Goal: Task Accomplishment & Management: Manage account settings

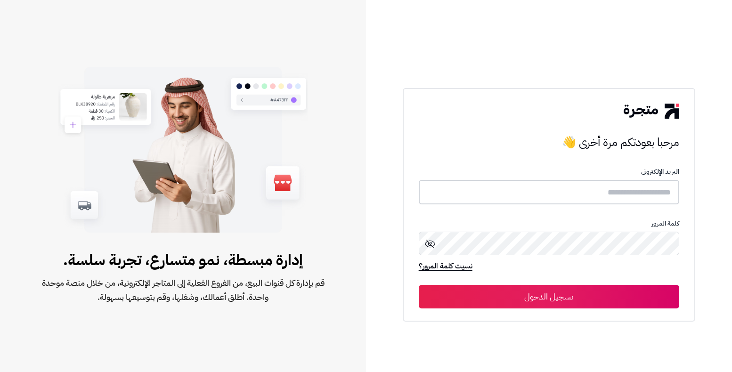
type input "*****"
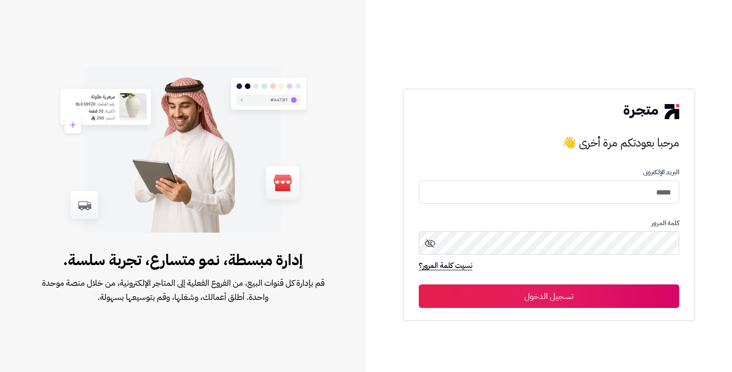
click at [459, 299] on button "تسجيل الدخول" at bounding box center [549, 296] width 261 height 24
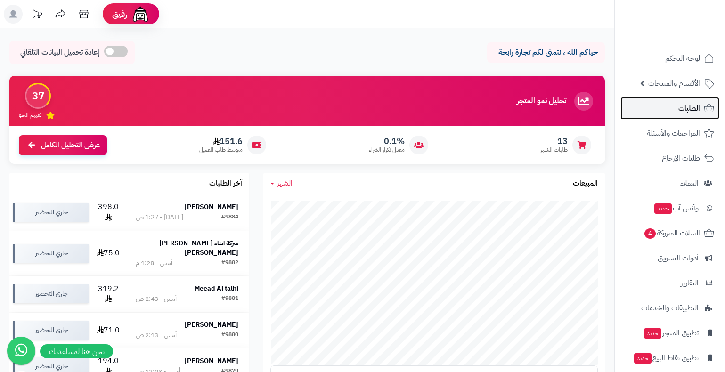
click at [679, 104] on span "الطلبات" at bounding box center [689, 108] width 22 height 13
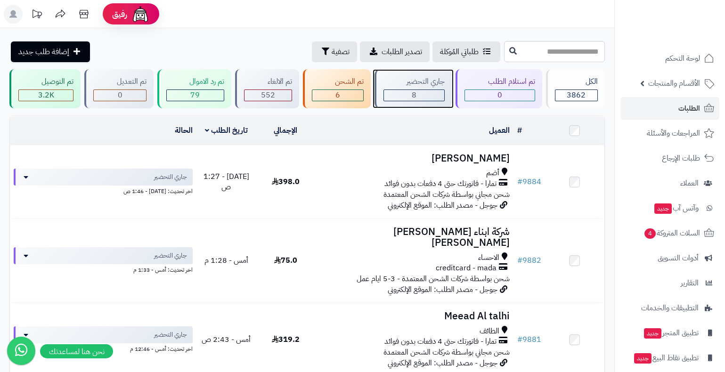
click at [422, 79] on div "جاري التحضير" at bounding box center [413, 81] width 61 height 11
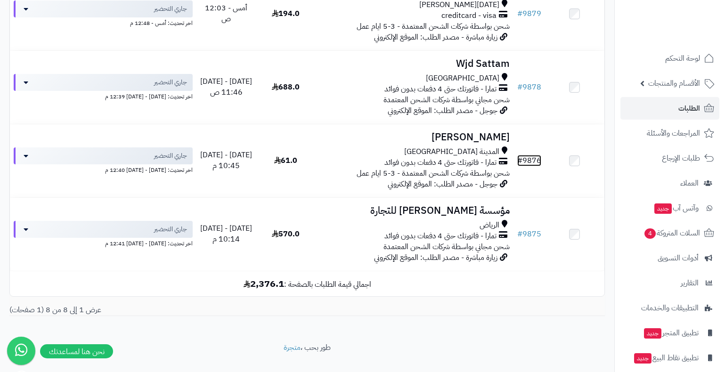
scroll to position [478, 0]
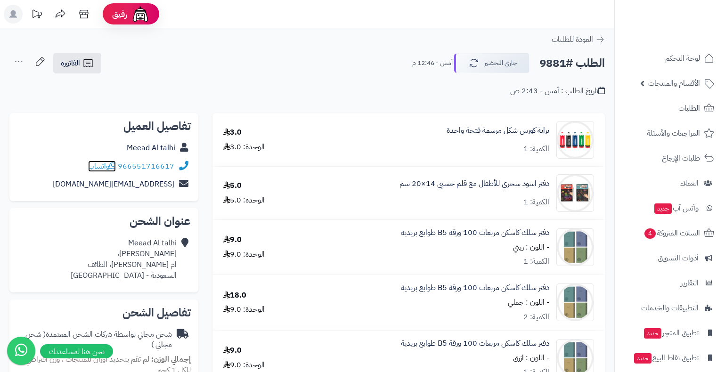
click at [94, 170] on span "واتساب" at bounding box center [102, 166] width 28 height 11
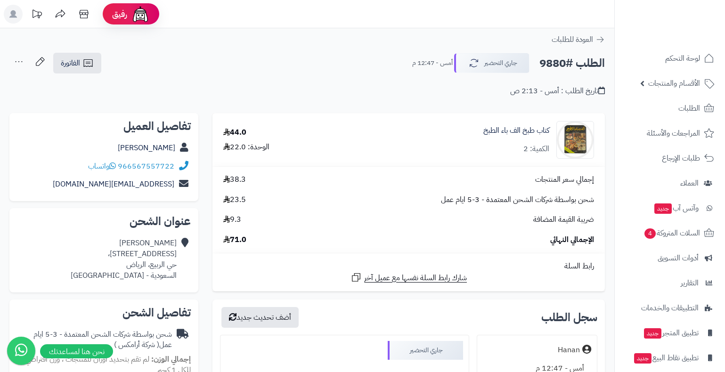
click at [580, 11] on header "رفيق ! الطلبات معالجة مكتمل إرجاع المنتجات العملاء المتواجدون الان 7207 عملاء م…" at bounding box center [362, 14] width 725 height 28
click at [74, 63] on span "الفاتورة" at bounding box center [70, 62] width 19 height 11
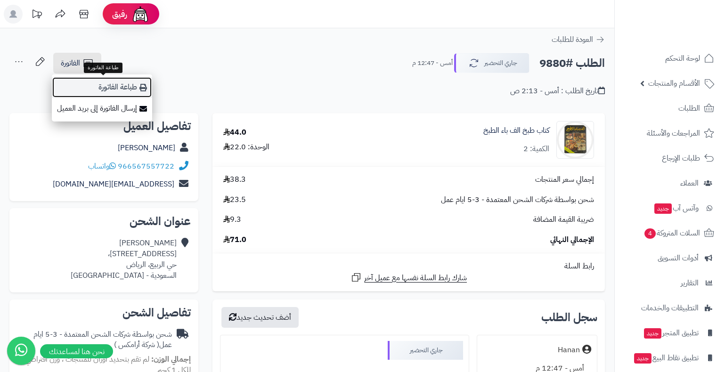
click at [102, 91] on link "طباعة الفاتورة" at bounding box center [102, 87] width 100 height 21
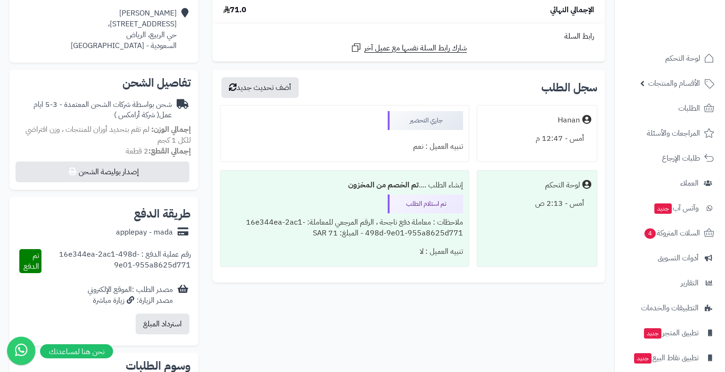
scroll to position [235, 0]
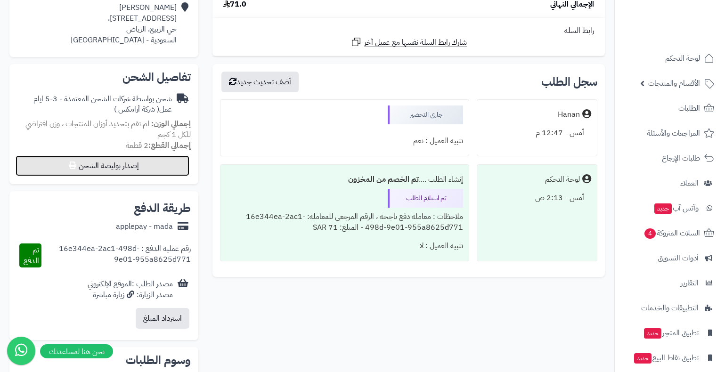
click at [152, 168] on button "إصدار بوليصة الشحن" at bounding box center [103, 165] width 174 height 21
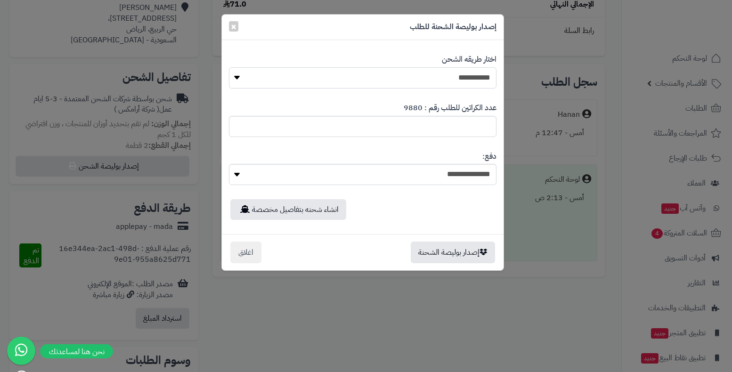
click at [493, 75] on select "**********" at bounding box center [363, 77] width 268 height 21
select select "*******"
click at [229, 67] on select "**********" at bounding box center [363, 77] width 268 height 21
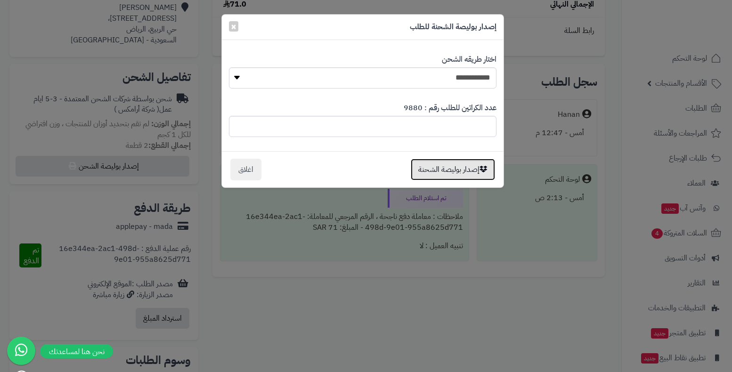
click at [454, 169] on button "إصدار بوليصة الشحنة" at bounding box center [453, 170] width 84 height 22
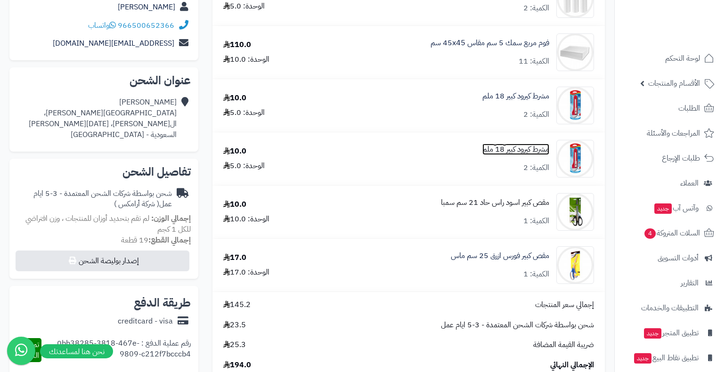
scroll to position [141, 0]
click at [608, 74] on div "**********" at bounding box center [408, 313] width 406 height 683
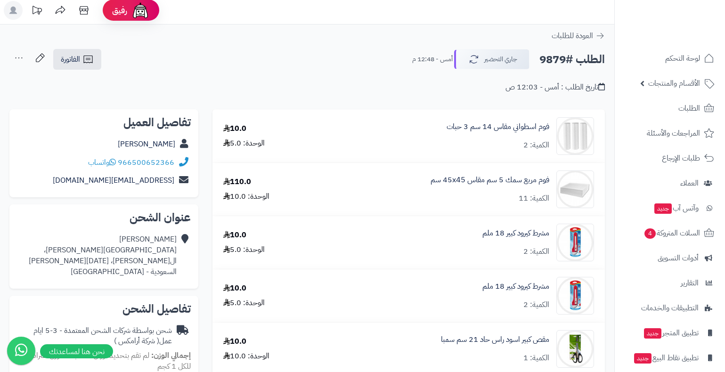
scroll to position [0, 0]
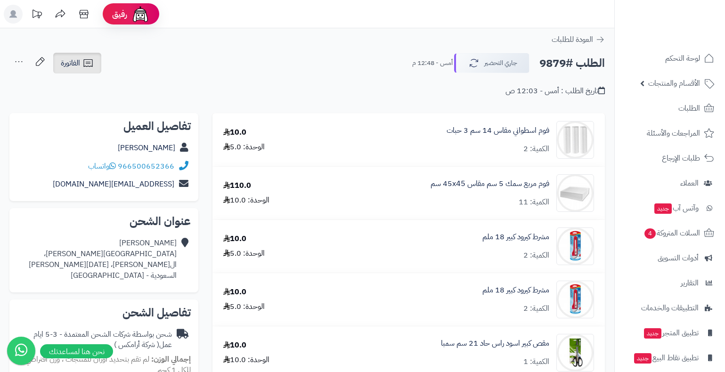
click at [55, 64] on link "الفاتورة" at bounding box center [77, 63] width 48 height 21
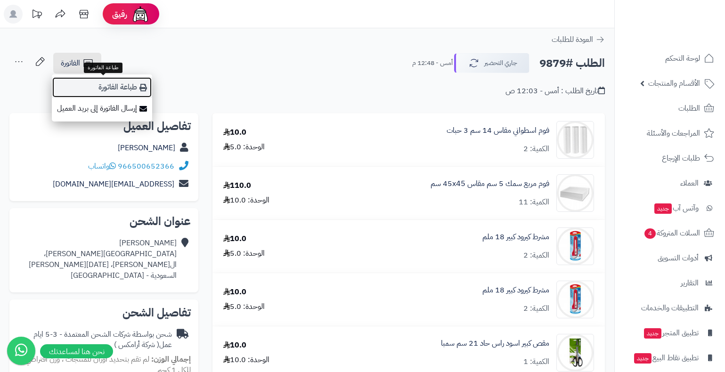
click at [96, 81] on link "طباعة الفاتورة" at bounding box center [102, 87] width 100 height 21
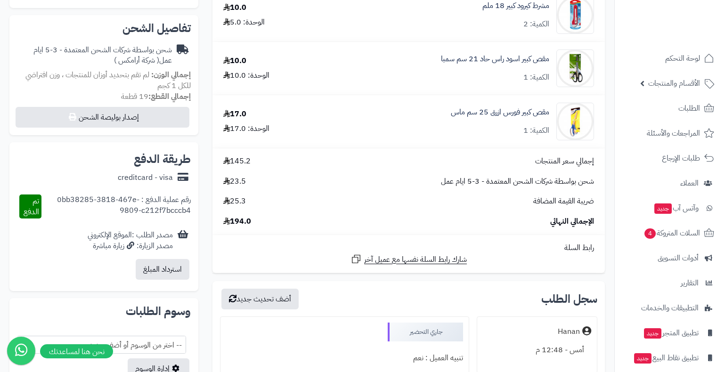
scroll to position [330, 0]
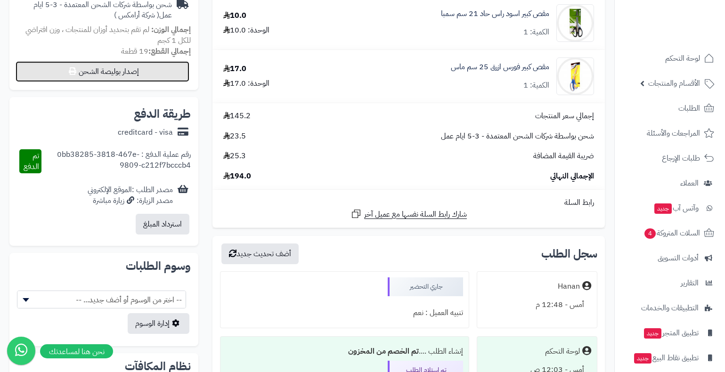
click at [138, 72] on button "إصدار بوليصة الشحن" at bounding box center [103, 71] width 174 height 21
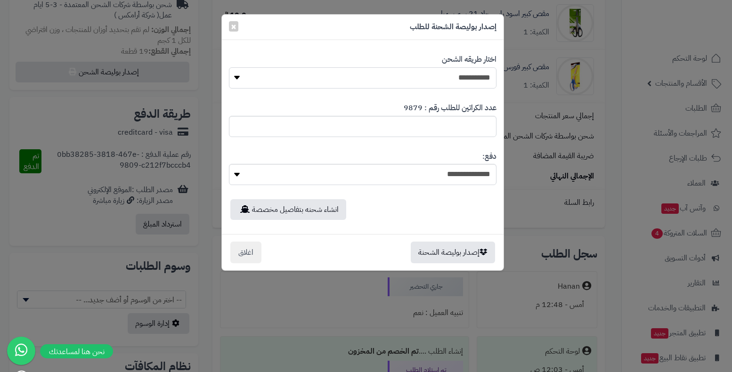
click at [444, 72] on select "**********" at bounding box center [363, 77] width 268 height 21
select select "*******"
click at [229, 67] on select "**********" at bounding box center [363, 77] width 268 height 21
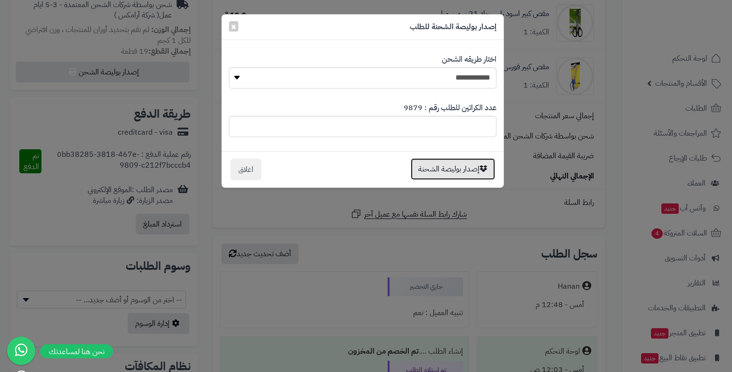
click at [474, 170] on button "إصدار بوليصة الشحنة" at bounding box center [453, 169] width 84 height 22
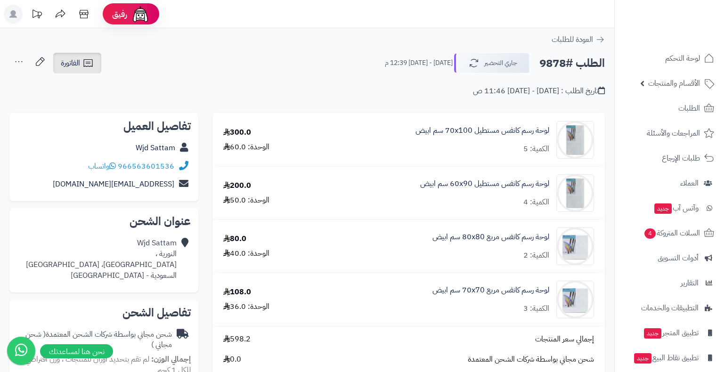
click at [81, 62] on link "الفاتورة" at bounding box center [77, 63] width 48 height 21
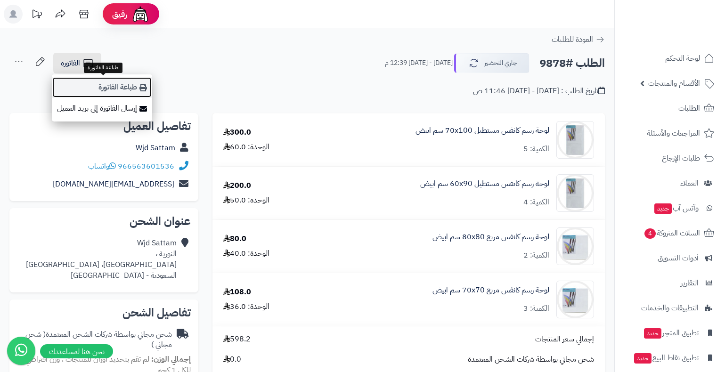
click at [118, 81] on link "طباعة الفاتورة" at bounding box center [102, 87] width 100 height 21
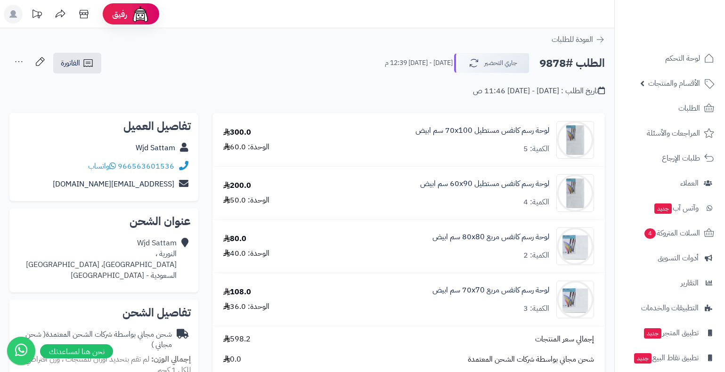
click at [255, 64] on div "الطلب #9878 جاري التحضير [DATE] - [DATE] 12:39 م الفاتورة طباعة الفاتورة إرسال …" at bounding box center [306, 63] width 595 height 22
click at [288, 53] on div "الطلب #9878 جاري التحضير [DATE] - [DATE] 12:39 م الفاتورة طباعة الفاتورة إرسال …" at bounding box center [306, 63] width 595 height 22
click at [375, 17] on header "رفيق ! الطلبات معالجة مكتمل إرجاع المنتجات العملاء المتواجدون الان 7207 عملاء م…" at bounding box center [362, 14] width 725 height 28
click at [483, 57] on button "جاري التحضير" at bounding box center [491, 63] width 75 height 20
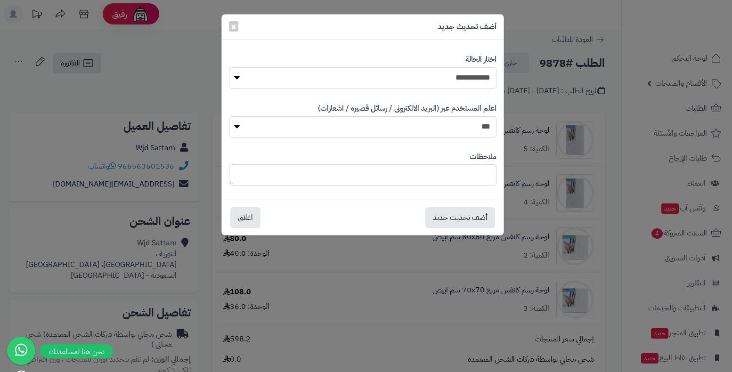
click at [478, 74] on select "**********" at bounding box center [363, 77] width 268 height 21
select select "*"
click at [229, 67] on select "**********" at bounding box center [363, 77] width 268 height 21
click at [471, 179] on textarea at bounding box center [363, 174] width 268 height 21
type textarea "*********"
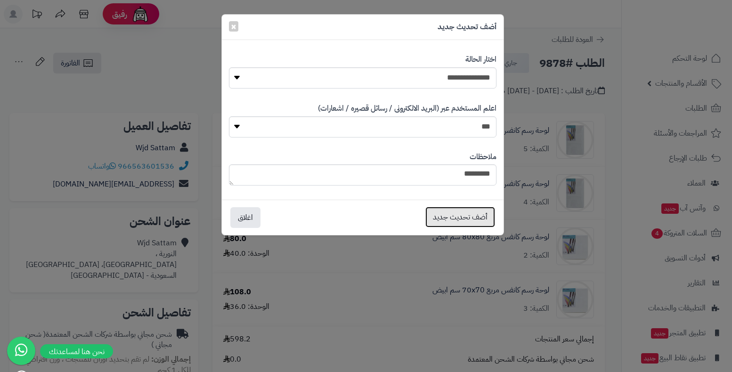
click at [438, 220] on button "أضف تحديث جديد" at bounding box center [460, 217] width 70 height 21
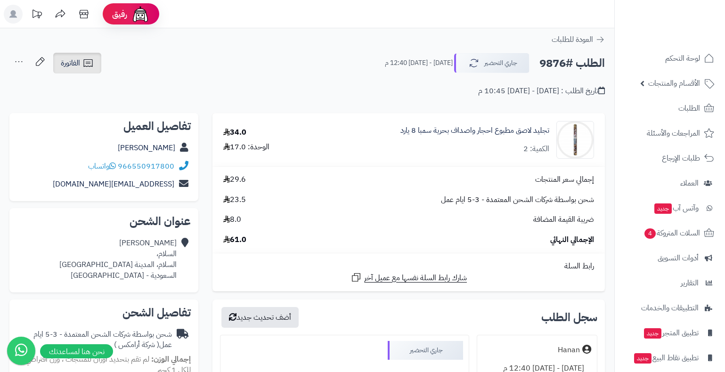
click at [83, 62] on icon at bounding box center [87, 62] width 11 height 11
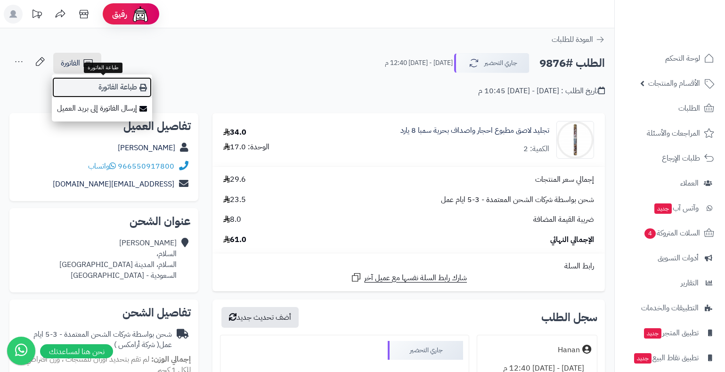
click at [109, 79] on link "طباعة الفاتورة" at bounding box center [102, 87] width 100 height 21
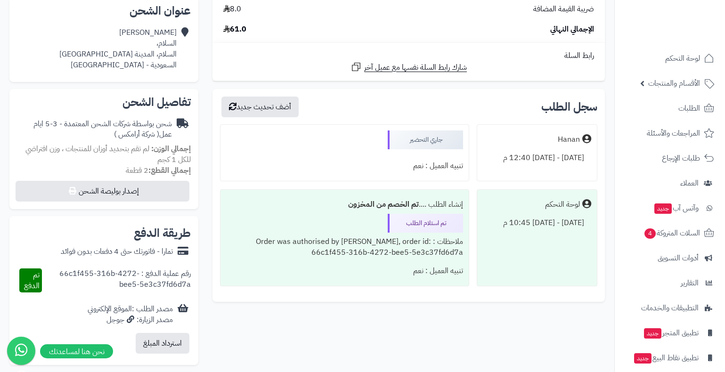
scroll to position [235, 0]
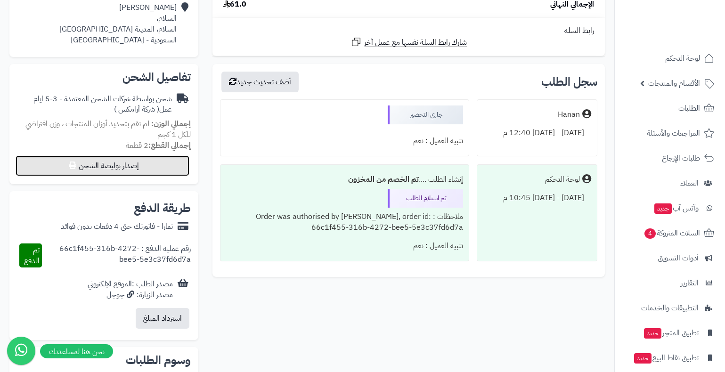
click at [124, 173] on button "إصدار بوليصة الشحن" at bounding box center [103, 165] width 174 height 21
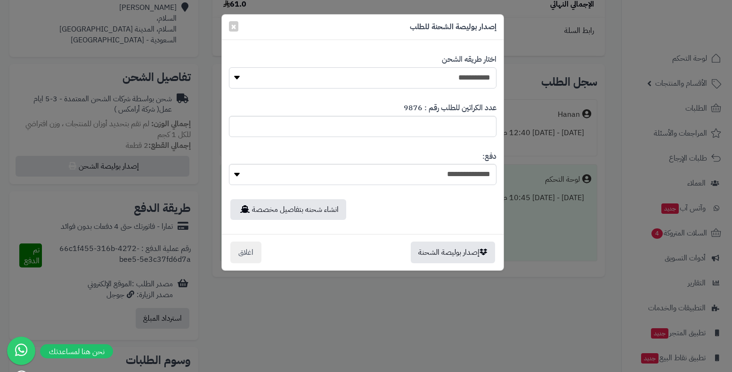
click at [473, 72] on select "**********" at bounding box center [363, 77] width 268 height 21
select select "*******"
click at [229, 67] on select "**********" at bounding box center [363, 77] width 268 height 21
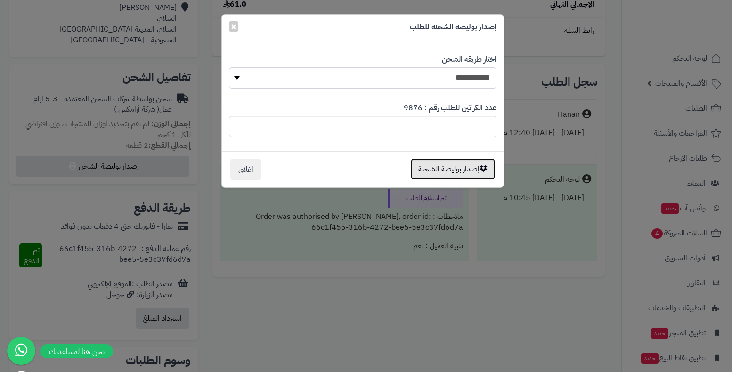
click at [460, 170] on button "إصدار بوليصة الشحنة" at bounding box center [453, 169] width 84 height 22
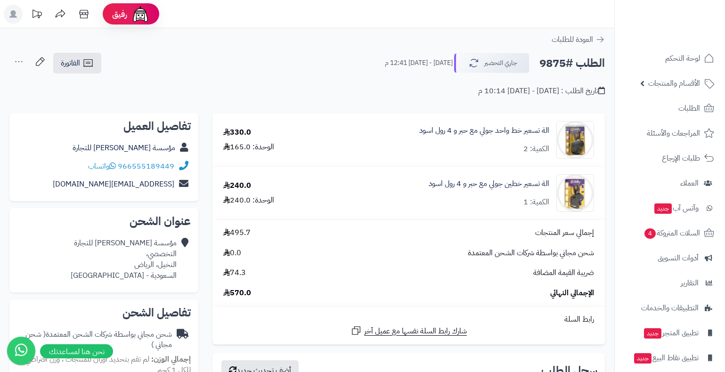
click at [290, 38] on div "العودة للطلبات" at bounding box center [307, 39] width 614 height 11
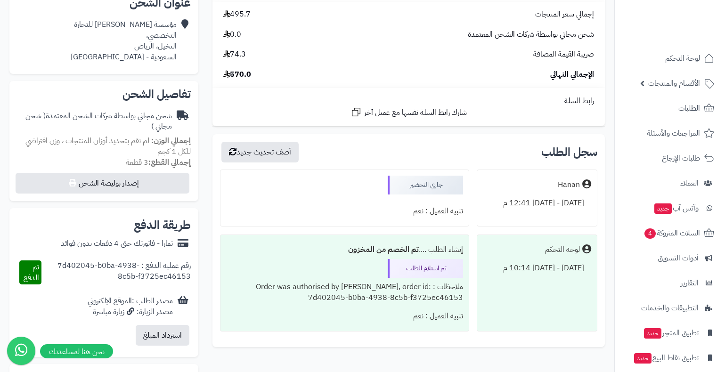
scroll to position [330, 0]
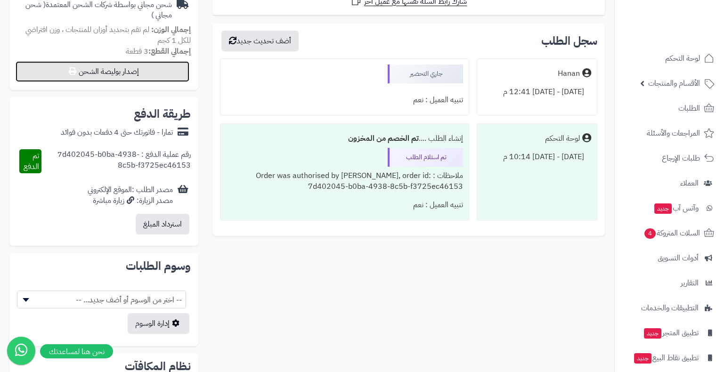
click at [137, 68] on button "إصدار بوليصة الشحن" at bounding box center [103, 71] width 174 height 21
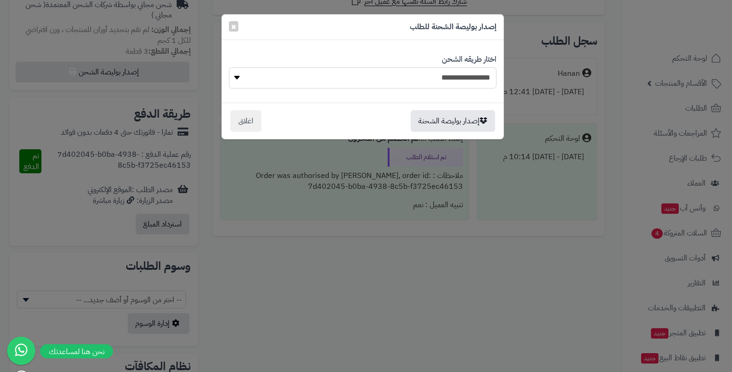
click at [482, 77] on select "**********" at bounding box center [363, 77] width 268 height 21
select select "*******"
click at [229, 67] on select "**********" at bounding box center [363, 77] width 268 height 21
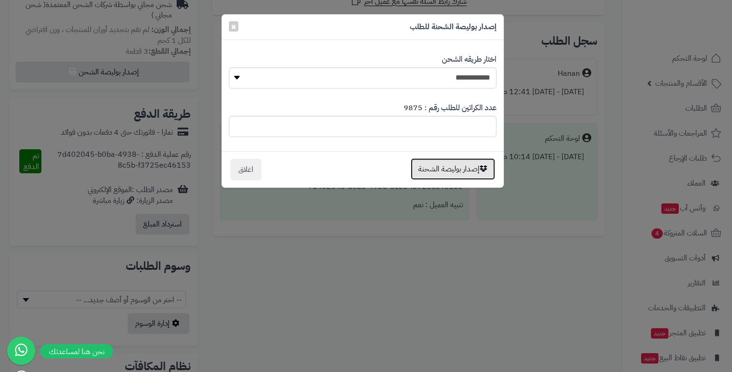
click at [456, 170] on button "إصدار بوليصة الشحنة" at bounding box center [453, 169] width 84 height 22
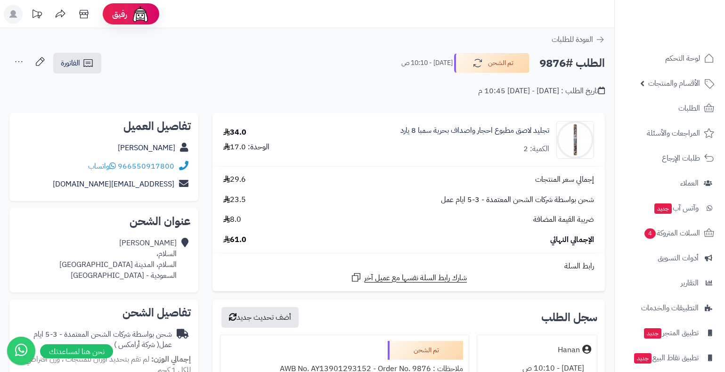
scroll to position [236, 0]
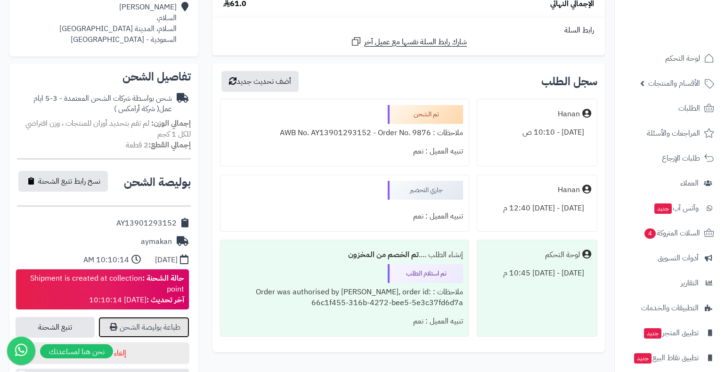
click at [131, 326] on link "طباعة بوليصة الشحن" at bounding box center [143, 327] width 91 height 21
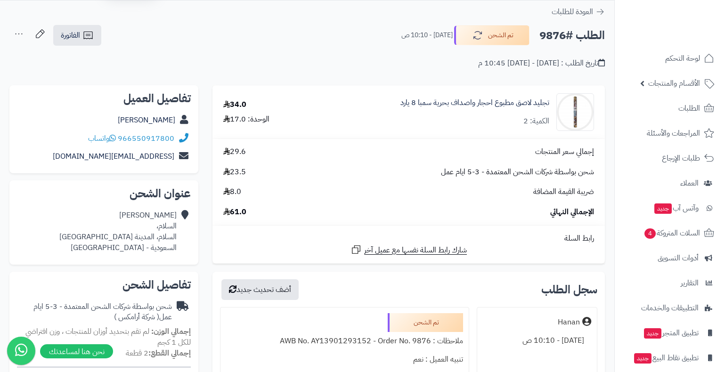
scroll to position [0, 0]
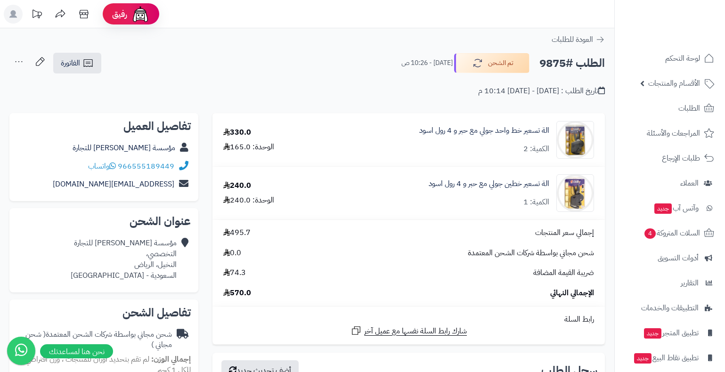
scroll to position [329, 0]
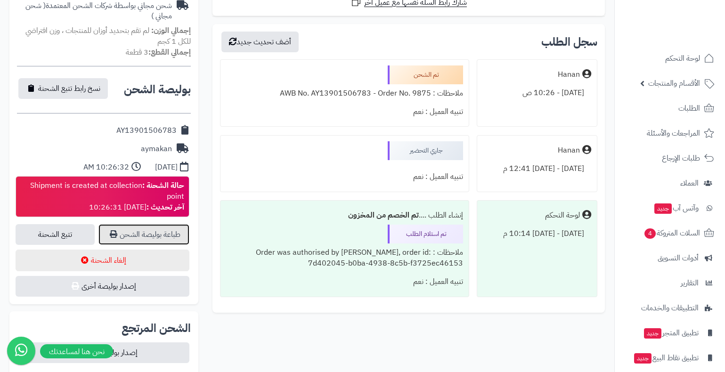
click at [141, 235] on link "طباعة بوليصة الشحن" at bounding box center [143, 234] width 91 height 21
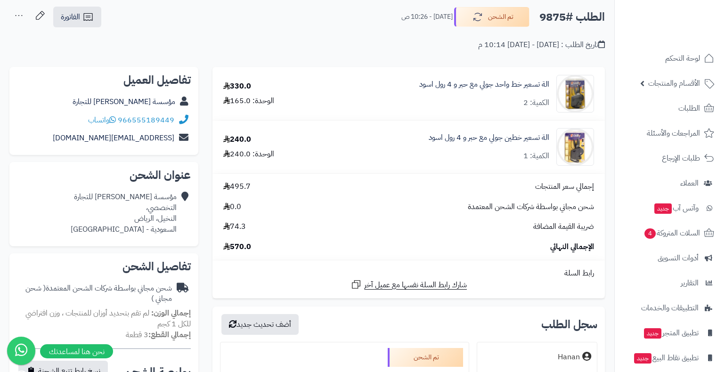
scroll to position [0, 0]
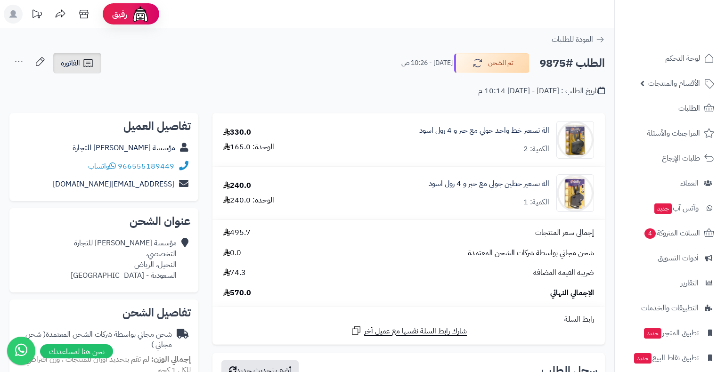
click at [79, 61] on span "الفاتورة" at bounding box center [70, 62] width 19 height 11
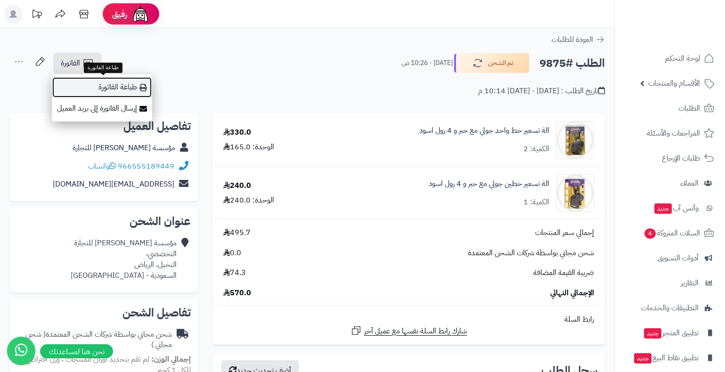
click at [130, 85] on link "طباعة الفاتورة" at bounding box center [102, 87] width 100 height 21
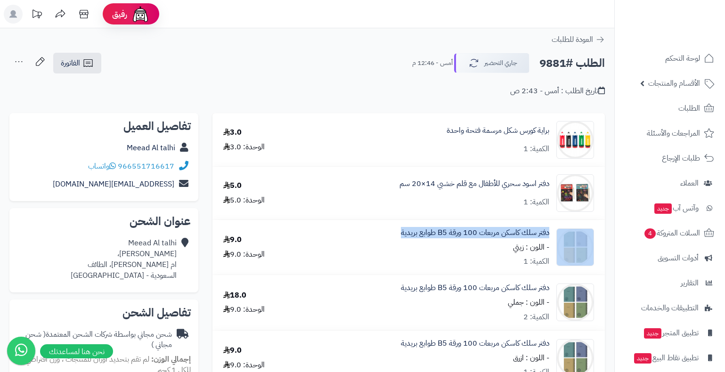
drag, startPoint x: 397, startPoint y: 232, endPoint x: 554, endPoint y: 228, distance: 157.3
click at [554, 159] on div "دفتر سلك كاسكن مربعات 100 ورقة B5 طوابع بريدية - اللون : زيتي الكمية: 1" at bounding box center [450, 140] width 301 height 38
copy div "دفتر سلك كاسكن مربعات 100 ورقة B5 طوابع بريدية"
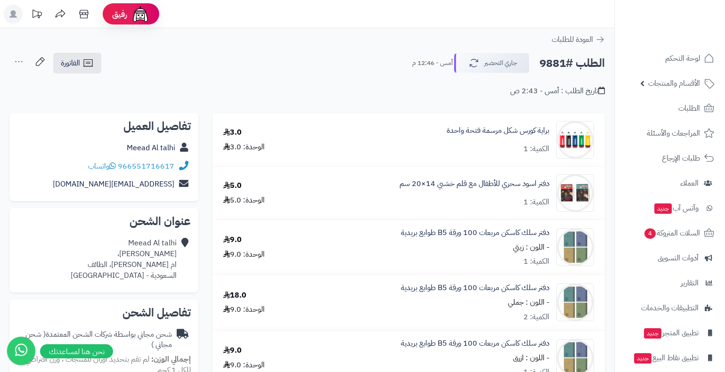
click at [537, 13] on header "رفيق ! الطلبات معالجة مكتمل إرجاع المنتجات العملاء المتواجدون الان 7207 عملاء م…" at bounding box center [362, 14] width 725 height 28
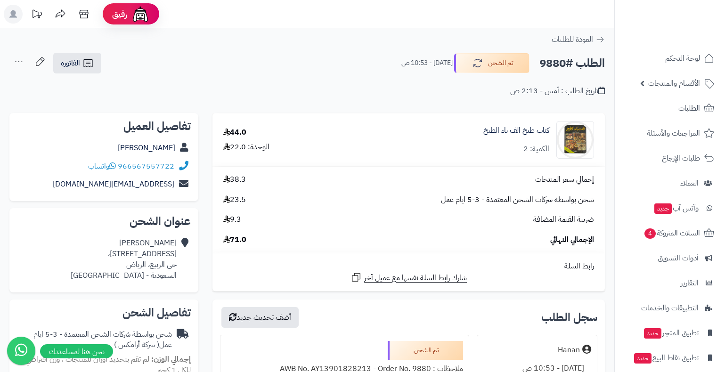
scroll to position [236, 0]
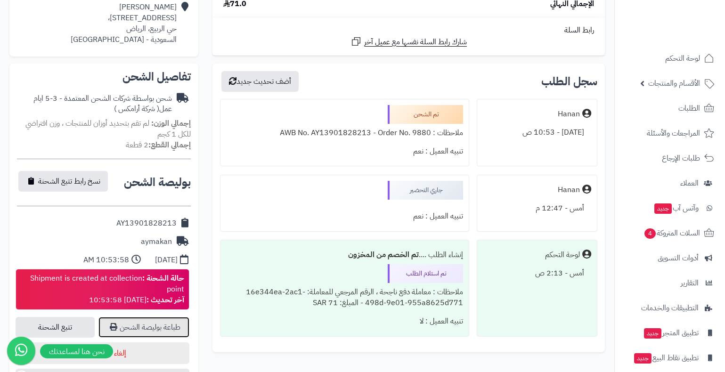
click at [158, 330] on link "طباعة بوليصة الشحن" at bounding box center [143, 327] width 91 height 21
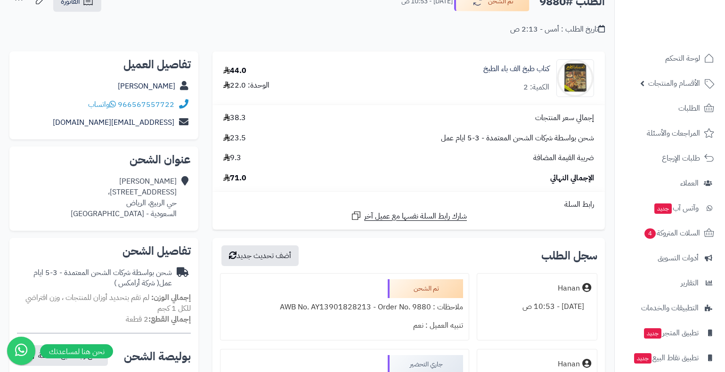
scroll to position [48, 0]
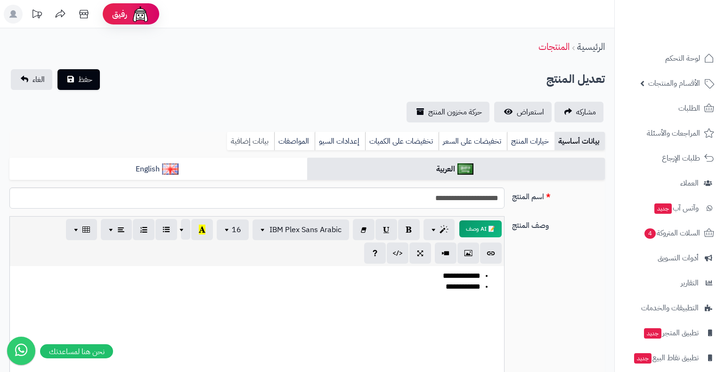
click at [251, 138] on link "بيانات إضافية" at bounding box center [250, 141] width 47 height 19
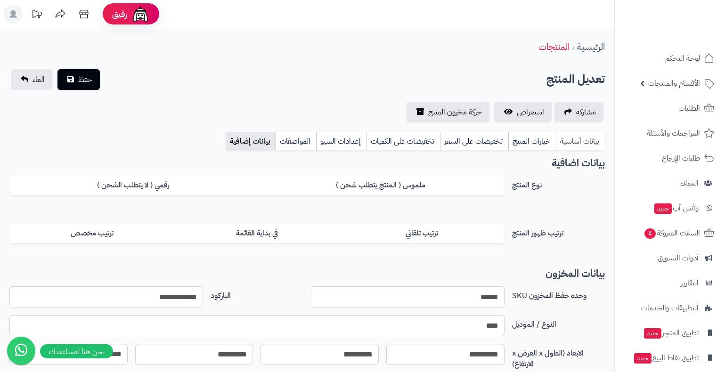
click at [571, 138] on link "بيانات أساسية" at bounding box center [580, 141] width 49 height 19
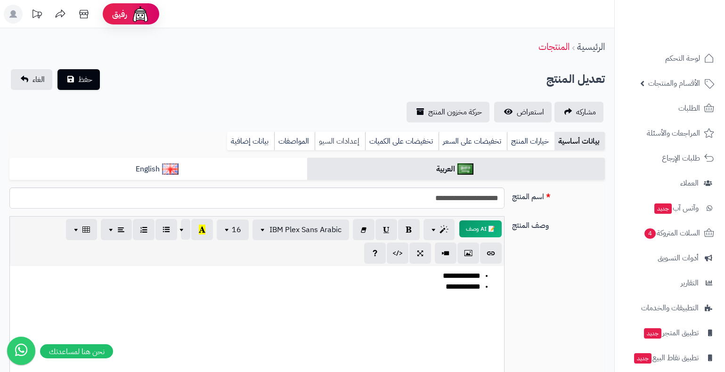
click at [341, 137] on link "إعدادات السيو" at bounding box center [340, 141] width 50 height 19
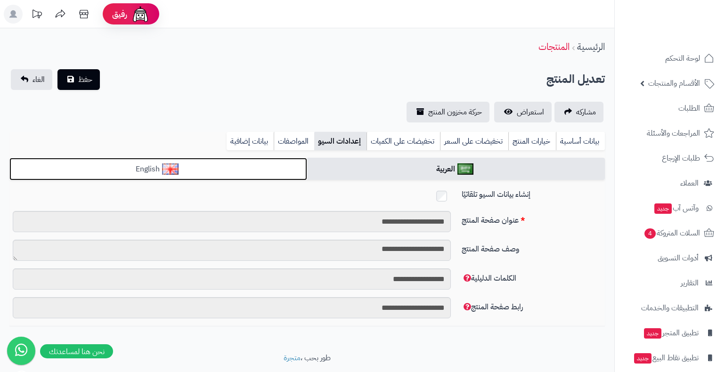
click at [247, 171] on link "English" at bounding box center [158, 169] width 298 height 23
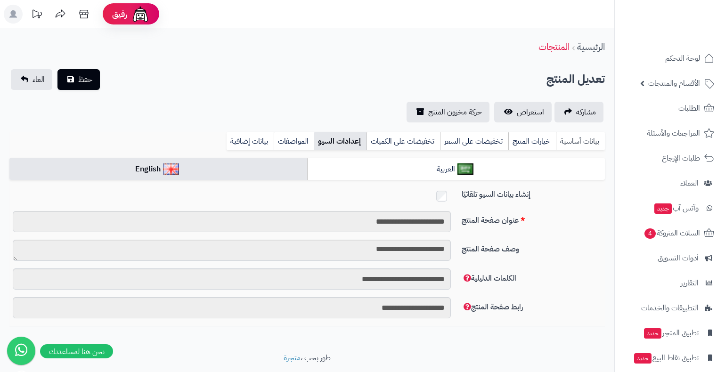
click at [592, 138] on link "بيانات أساسية" at bounding box center [580, 141] width 49 height 19
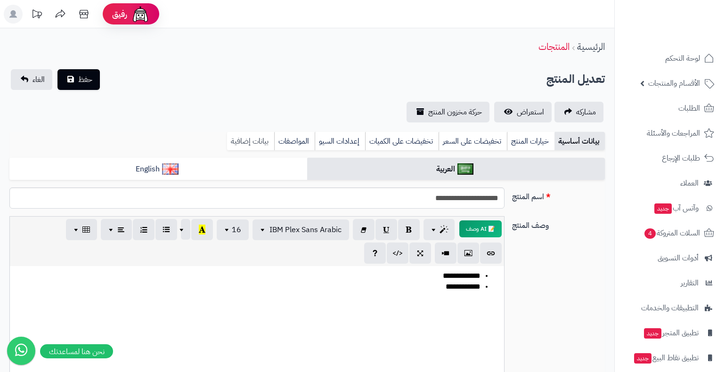
click at [254, 142] on link "بيانات إضافية" at bounding box center [250, 141] width 47 height 19
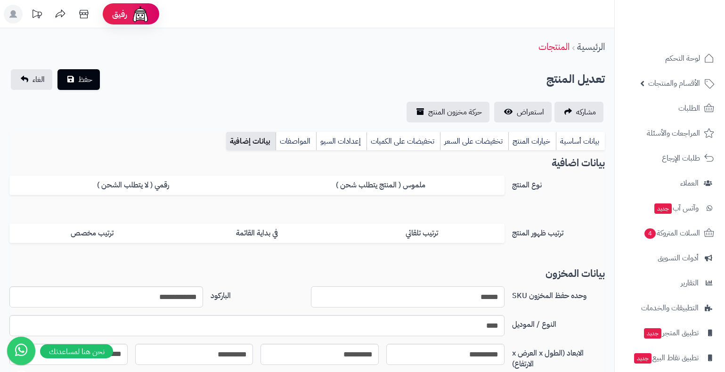
drag, startPoint x: 453, startPoint y: 303, endPoint x: 513, endPoint y: 297, distance: 60.1
click at [529, 295] on div "**********" at bounding box center [307, 300] width 603 height 29
click at [513, 44] on div "الرئيسية المنتجات" at bounding box center [307, 47] width 614 height 26
click at [453, 45] on div "الرئيسية المنتجات" at bounding box center [307, 47] width 614 height 26
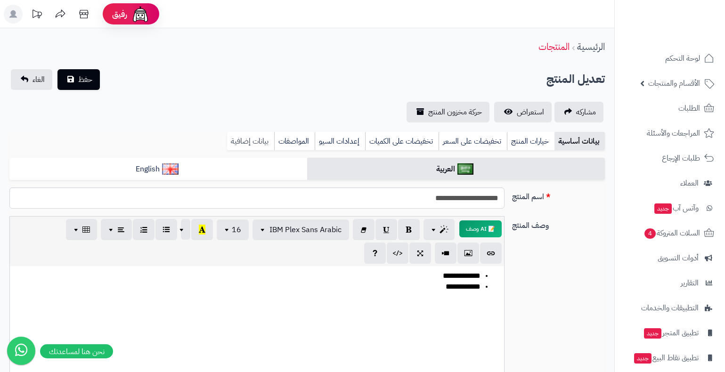
click at [247, 139] on link "بيانات إضافية" at bounding box center [250, 141] width 47 height 19
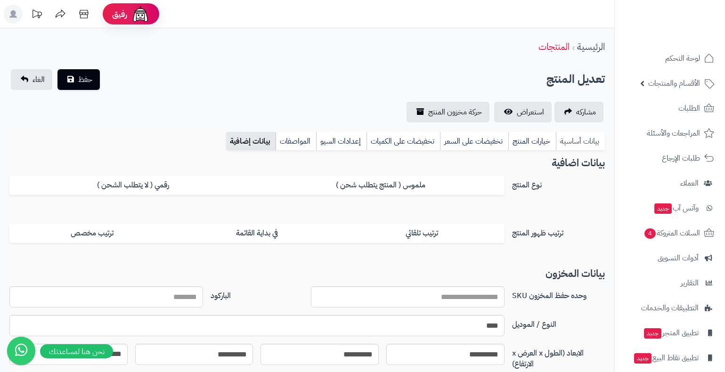
click at [584, 134] on link "بيانات أساسية" at bounding box center [580, 141] width 49 height 19
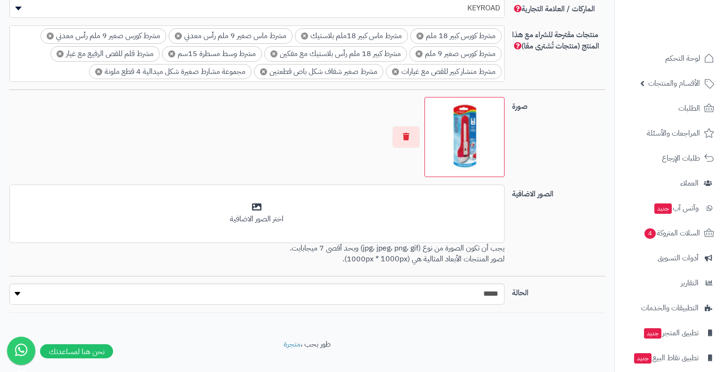
scroll to position [653, 0]
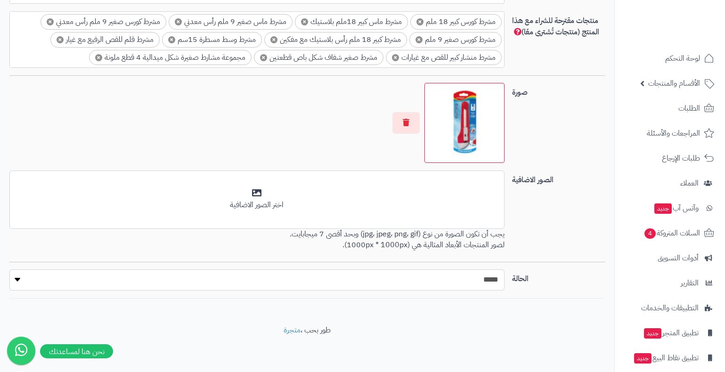
click at [462, 282] on select "***** ****" at bounding box center [256, 279] width 495 height 21
select select "*"
click at [9, 269] on select "***** ****" at bounding box center [256, 279] width 495 height 21
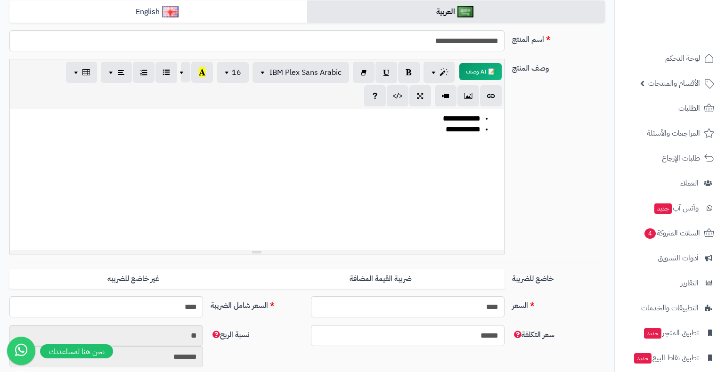
scroll to position [0, 0]
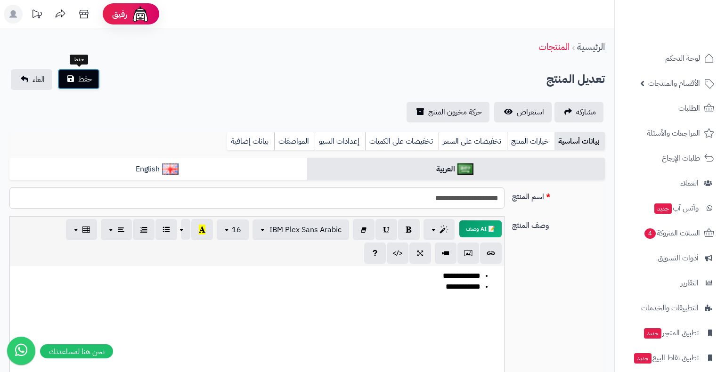
click at [81, 77] on span "حفظ" at bounding box center [85, 78] width 14 height 11
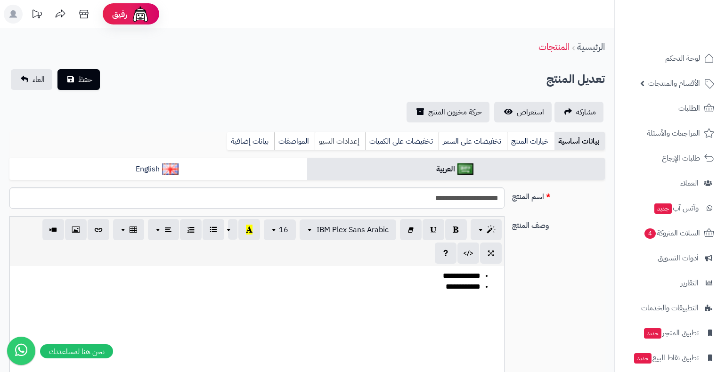
click at [335, 142] on link "إعدادات السيو" at bounding box center [340, 141] width 50 height 19
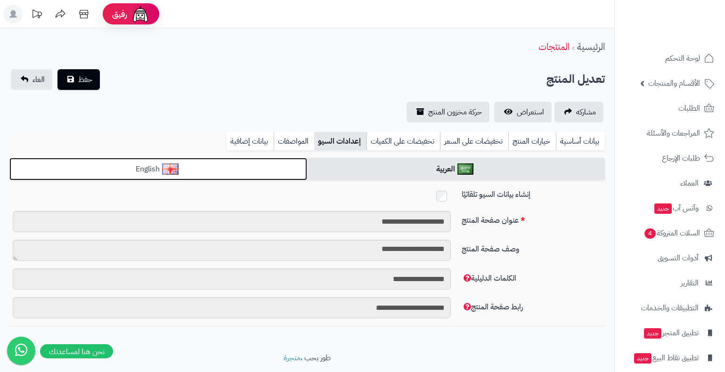
click at [231, 165] on link "English" at bounding box center [158, 169] width 298 height 23
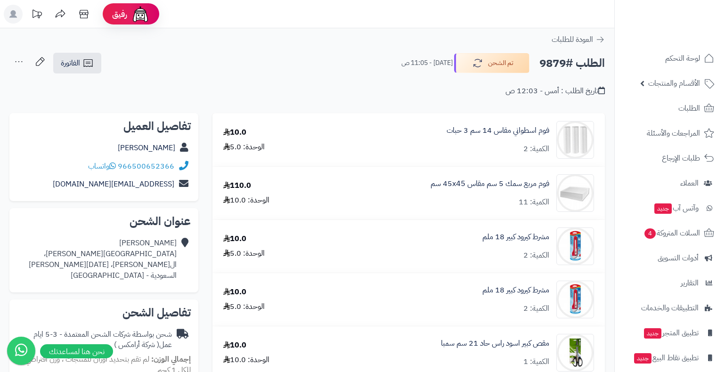
scroll to position [330, 0]
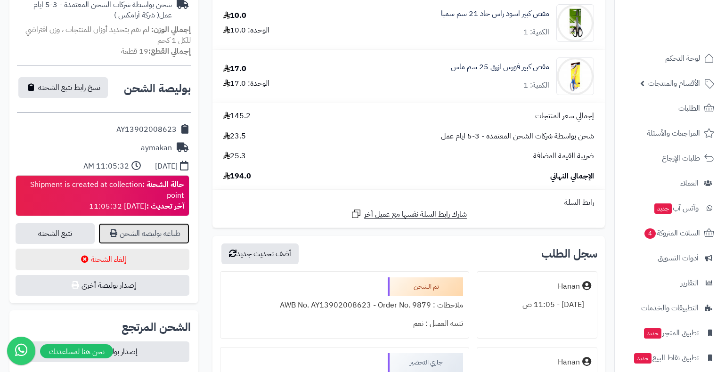
click at [156, 237] on link "طباعة بوليصة الشحن" at bounding box center [143, 233] width 91 height 21
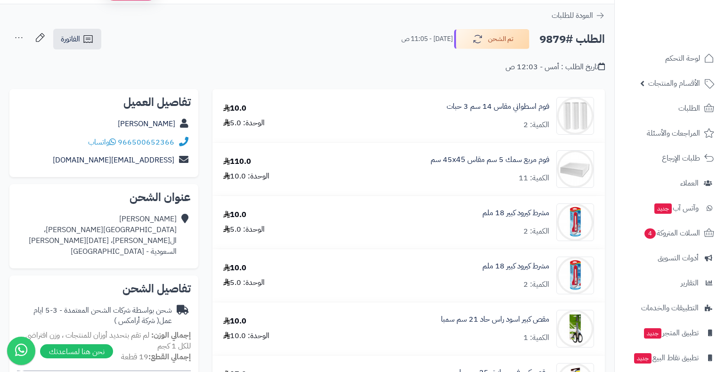
scroll to position [0, 0]
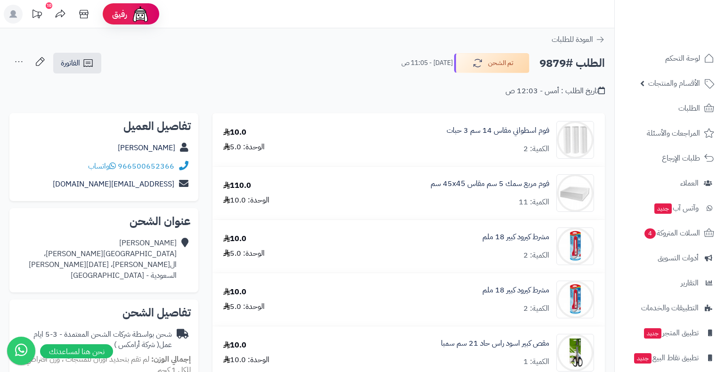
click at [482, 21] on header "رفيق ! 10 الطلبات معالجة مكتمل إرجاع المنتجات العملاء المتواجدون الان 7207 عملا…" at bounding box center [362, 14] width 725 height 28
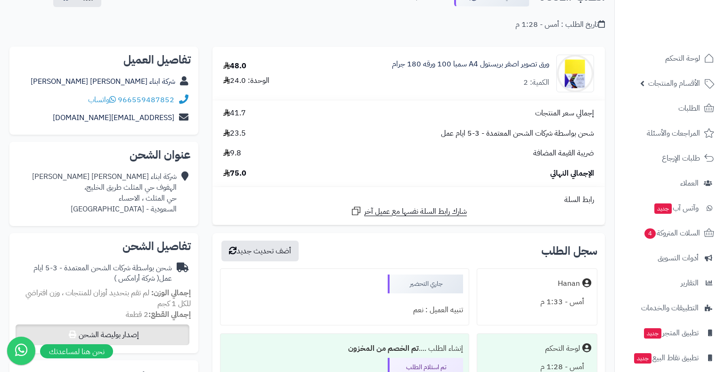
scroll to position [188, 0]
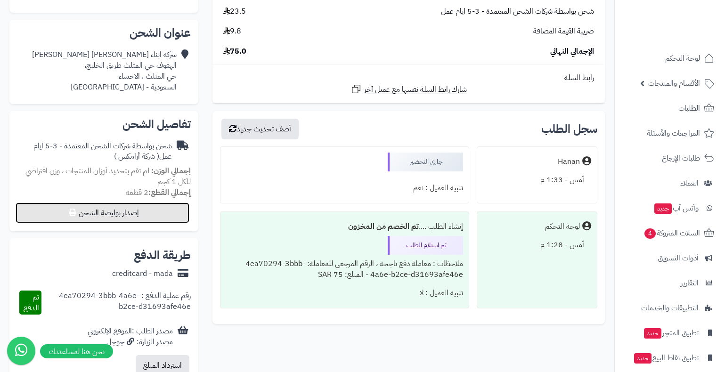
click at [155, 216] on button "إصدار بوليصة الشحن" at bounding box center [103, 213] width 174 height 21
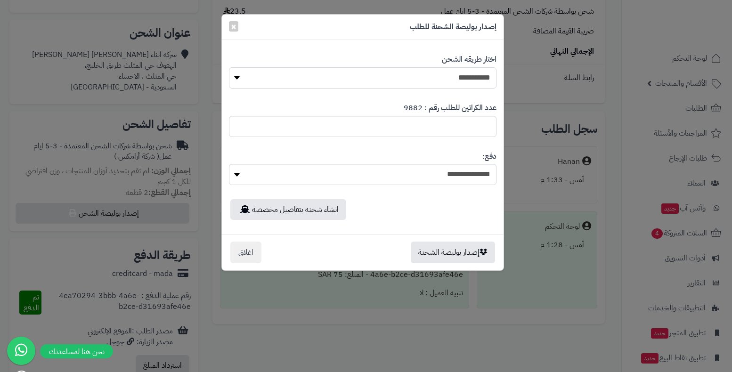
click at [462, 74] on select "**********" at bounding box center [363, 77] width 268 height 21
select select "*******"
click at [229, 67] on select "**********" at bounding box center [363, 77] width 268 height 21
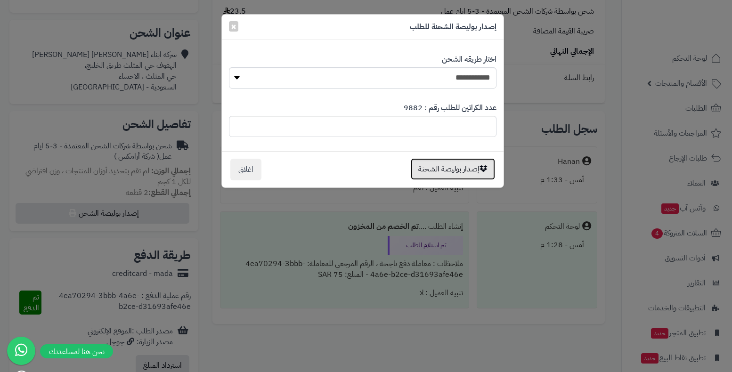
click at [461, 168] on button "إصدار بوليصة الشحنة" at bounding box center [453, 169] width 84 height 22
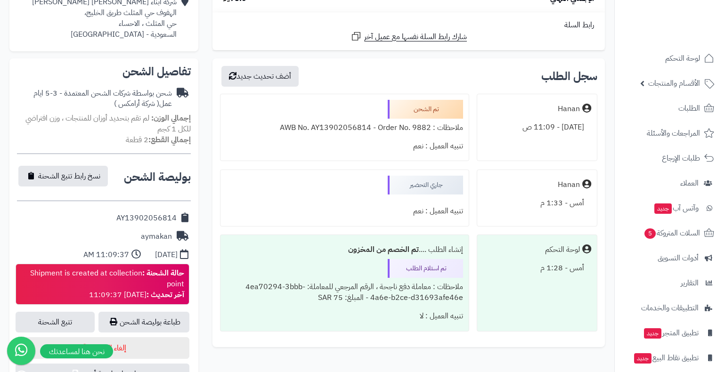
scroll to position [283, 0]
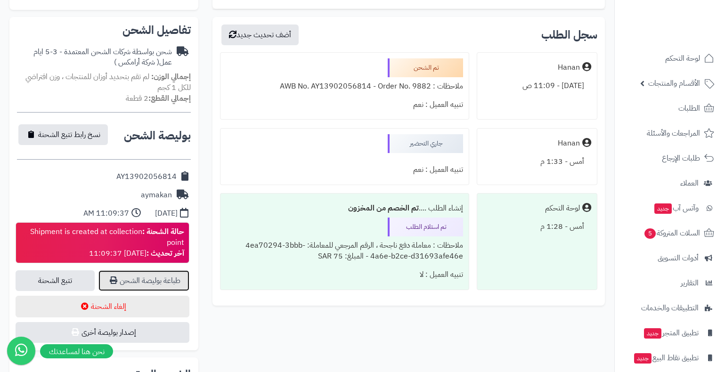
click at [149, 275] on link "طباعة بوليصة الشحن" at bounding box center [143, 280] width 91 height 21
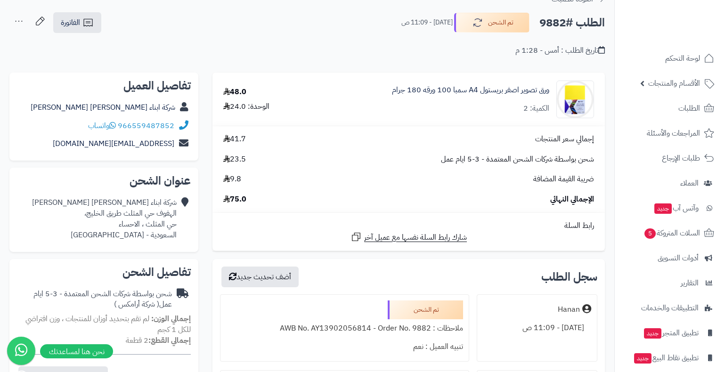
scroll to position [0, 0]
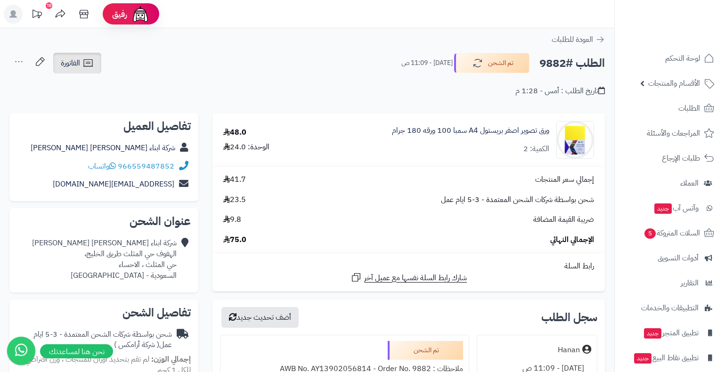
click at [64, 64] on span "الفاتورة" at bounding box center [70, 62] width 19 height 11
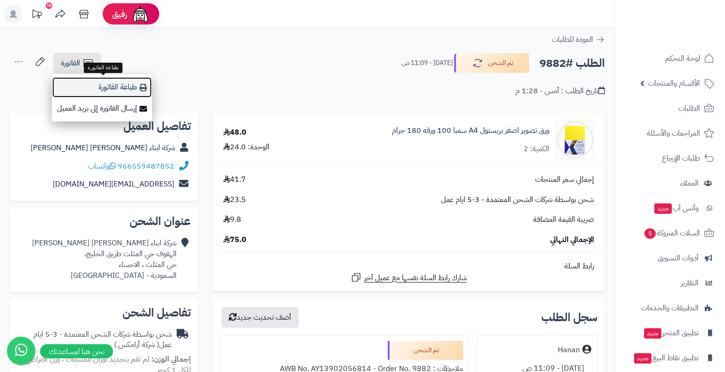
click at [113, 82] on link "طباعة الفاتورة" at bounding box center [102, 87] width 100 height 21
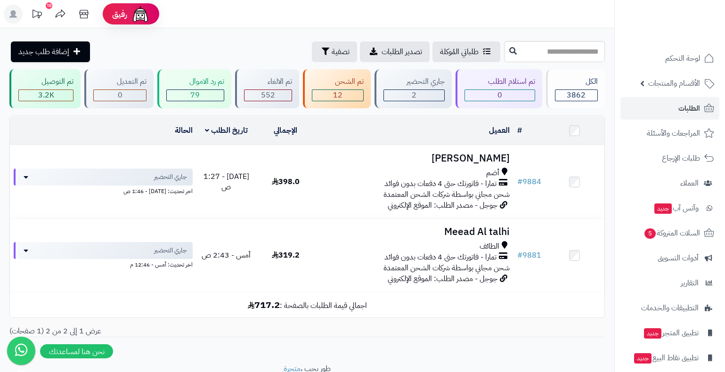
click at [498, 330] on div "عرض 1 إلى 2 من 2 (1 صفحات)" at bounding box center [306, 331] width 609 height 11
click at [668, 83] on span "الأقسام والمنتجات" at bounding box center [674, 83] width 52 height 13
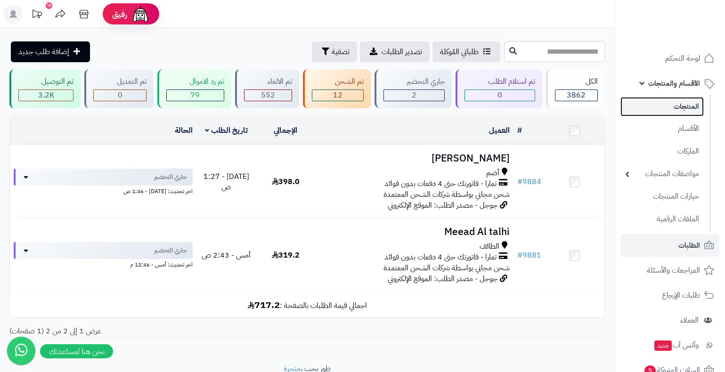
click at [673, 103] on link "المنتجات" at bounding box center [661, 106] width 83 height 19
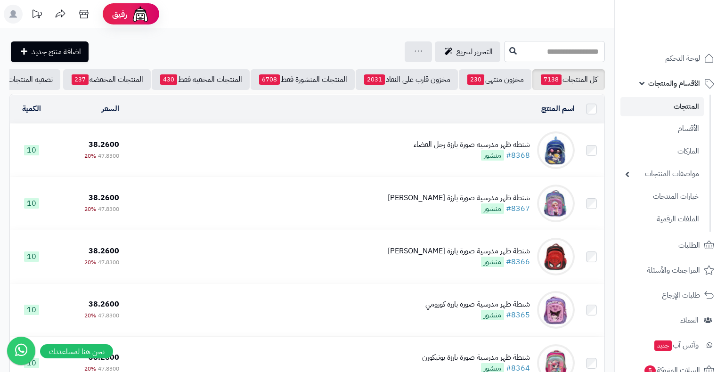
click at [543, 50] on input "text" at bounding box center [554, 51] width 101 height 21
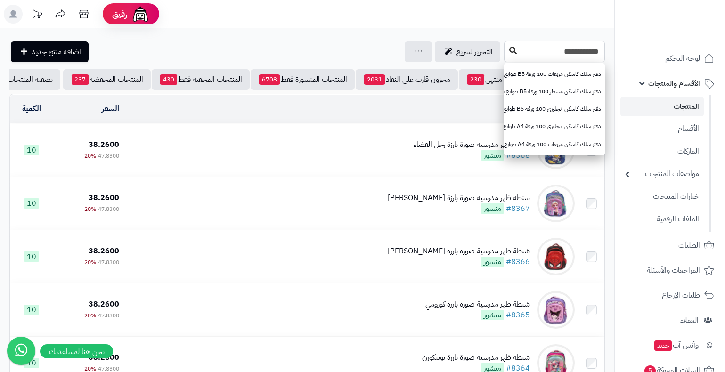
type input "**********"
click at [509, 49] on icon at bounding box center [513, 51] width 8 height 8
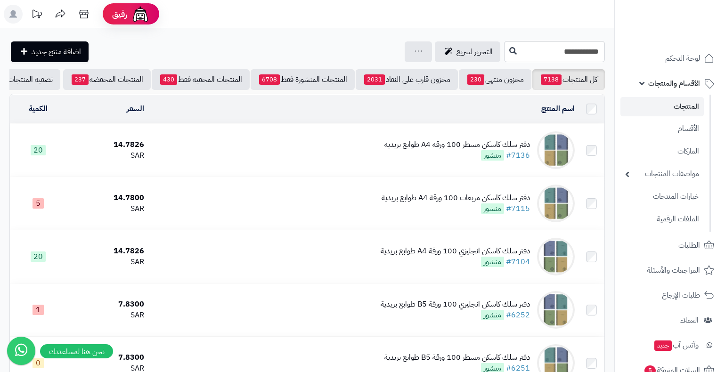
click at [477, 150] on div "دفتر سلك كاسكن مسطر 100 ورقة A4 طوابع بريدية" at bounding box center [457, 144] width 146 height 11
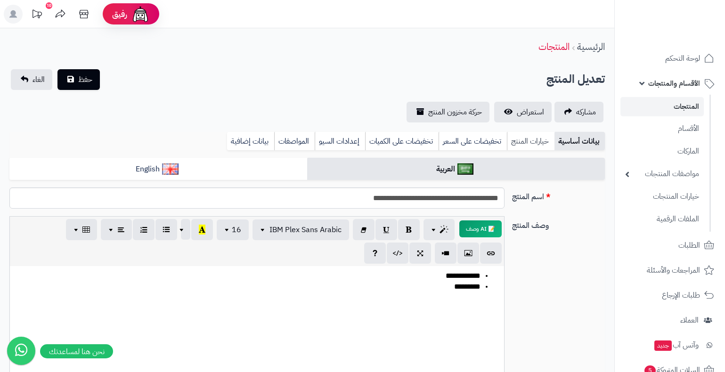
click at [534, 139] on link "خيارات المنتج" at bounding box center [531, 141] width 48 height 19
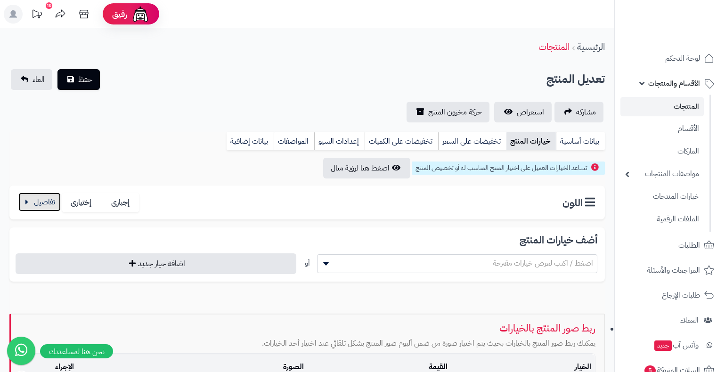
click at [47, 198] on button "button" at bounding box center [39, 202] width 42 height 19
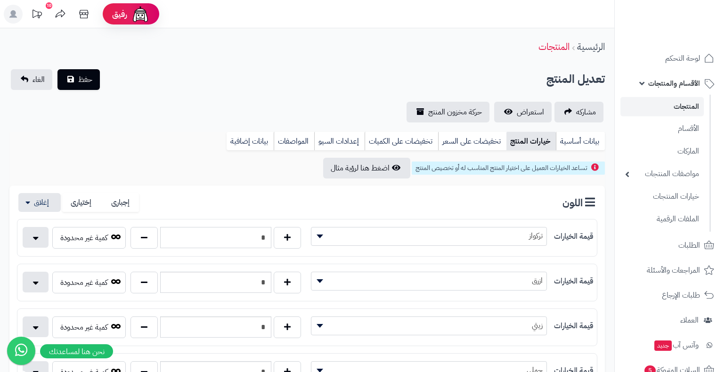
click at [272, 235] on div "*" at bounding box center [215, 238] width 175 height 22
type input "*"
drag, startPoint x: 258, startPoint y: 288, endPoint x: 266, endPoint y: 294, distance: 10.7
click at [266, 294] on div "* كمية غير محدودة" at bounding box center [162, 284] width 290 height 25
type input "*"
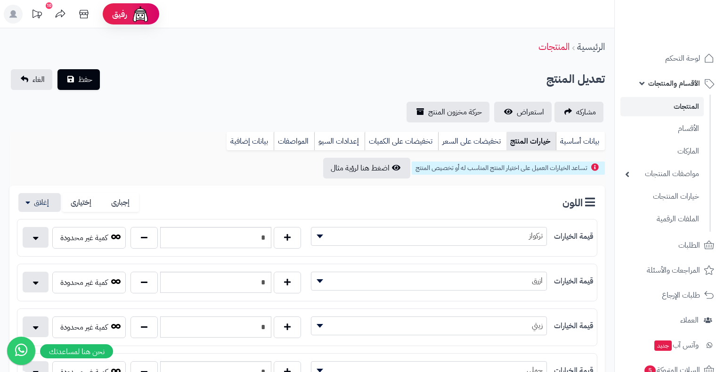
drag, startPoint x: 252, startPoint y: 337, endPoint x: 269, endPoint y: 344, distance: 17.9
click at [269, 344] on div "**********" at bounding box center [307, 327] width 580 height 38
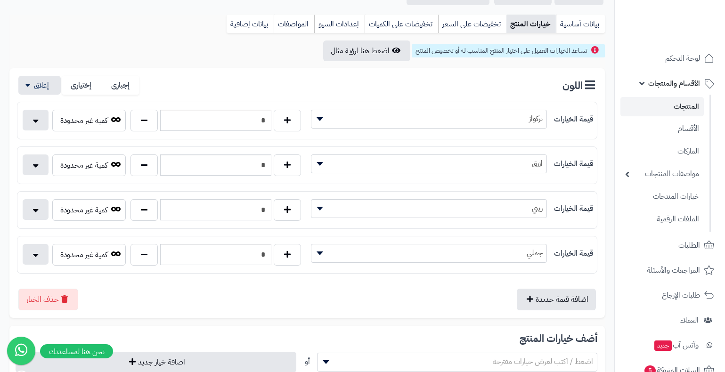
scroll to position [141, 0]
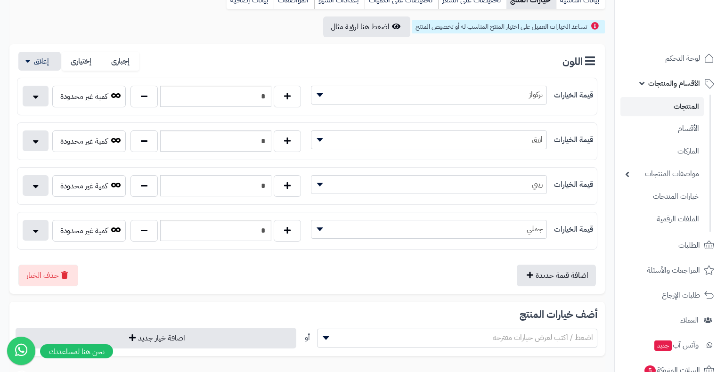
type input "*"
drag, startPoint x: 261, startPoint y: 222, endPoint x: 268, endPoint y: 233, distance: 12.0
click at [268, 233] on input "*" at bounding box center [215, 230] width 111 height 21
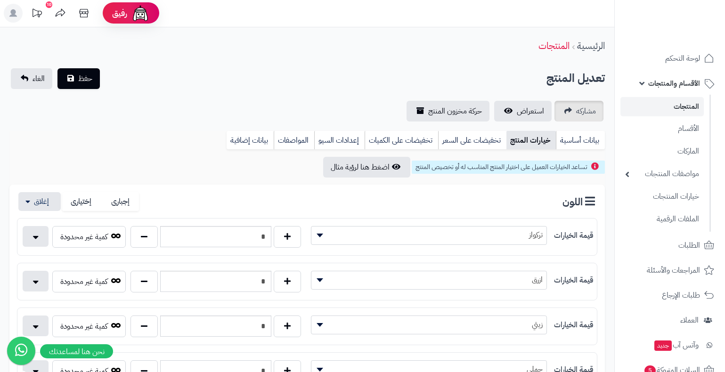
scroll to position [0, 0]
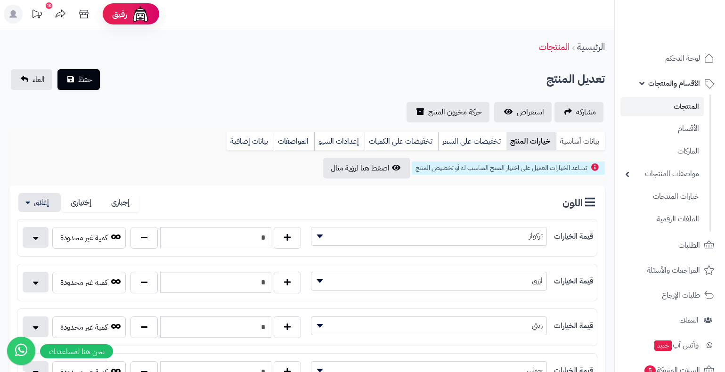
type input "*"
click at [584, 140] on link "بيانات أساسية" at bounding box center [580, 141] width 49 height 19
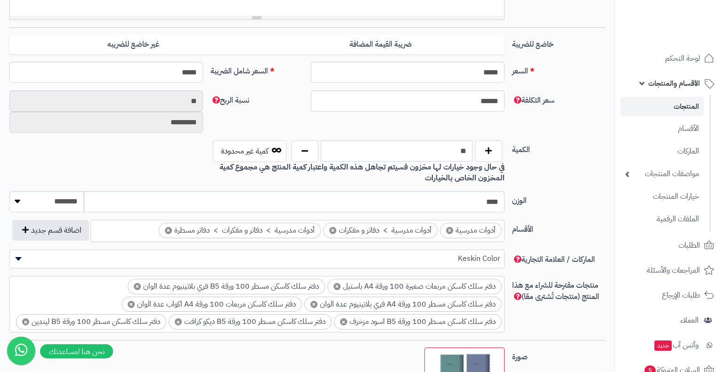
scroll to position [424, 0]
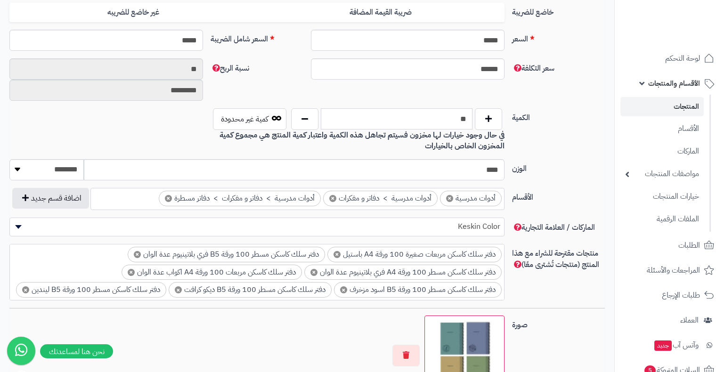
drag, startPoint x: 448, startPoint y: 116, endPoint x: 472, endPoint y: 129, distance: 27.0
click at [472, 129] on div "**" at bounding box center [397, 119] width 216 height 22
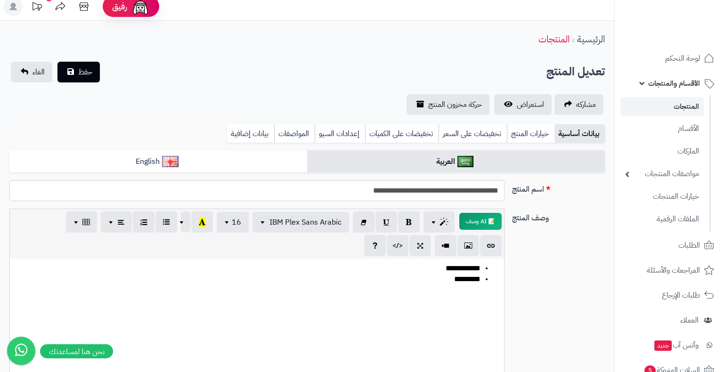
scroll to position [0, 0]
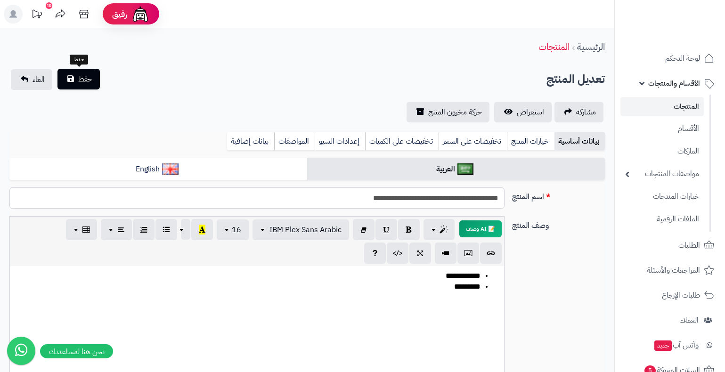
type input "*"
click at [85, 83] on span "حفظ" at bounding box center [85, 78] width 14 height 11
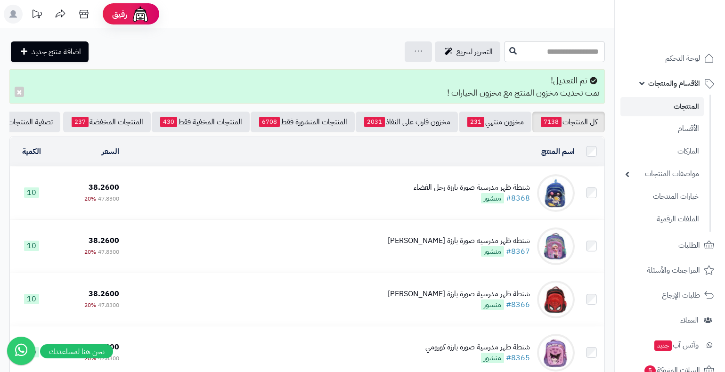
click at [551, 11] on header "رفيق ! الطلبات معالجة مكتمل إرجاع المنتجات العملاء المتواجدون الان 7207 عملاء م…" at bounding box center [362, 14] width 725 height 28
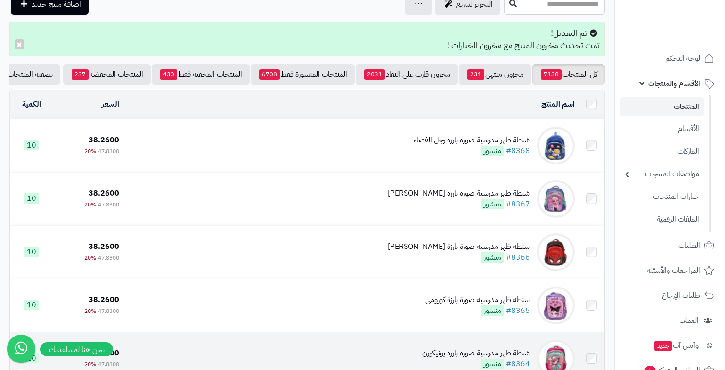
scroll to position [47, 0]
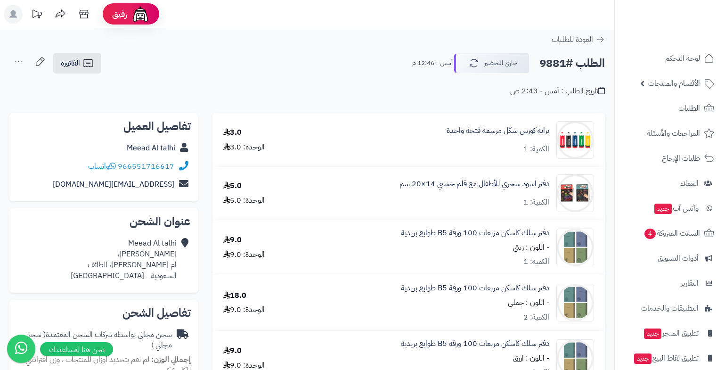
click at [380, 35] on div "العودة للطلبات" at bounding box center [307, 39] width 614 height 11
click at [532, 14] on header "رفيق ! الطلبات معالجة مكتمل إرجاع المنتجات العملاء المتواجدون الان 7207 عملاء م…" at bounding box center [362, 14] width 725 height 28
click at [78, 61] on span "الفاتورة" at bounding box center [70, 62] width 19 height 11
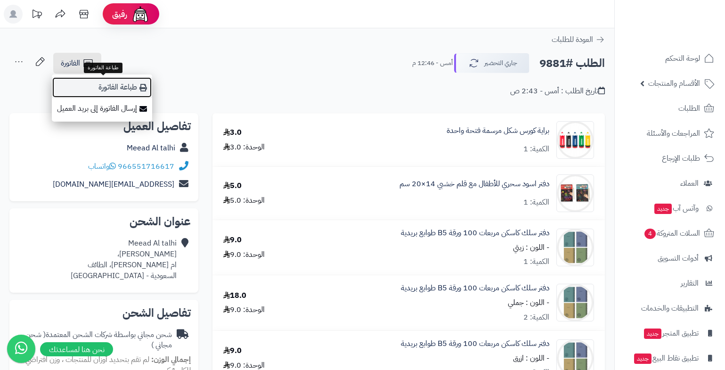
click at [107, 87] on link "طباعة الفاتورة" at bounding box center [102, 87] width 100 height 21
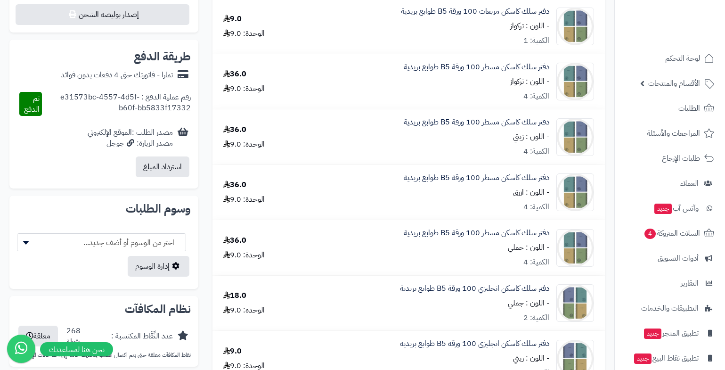
scroll to position [330, 0]
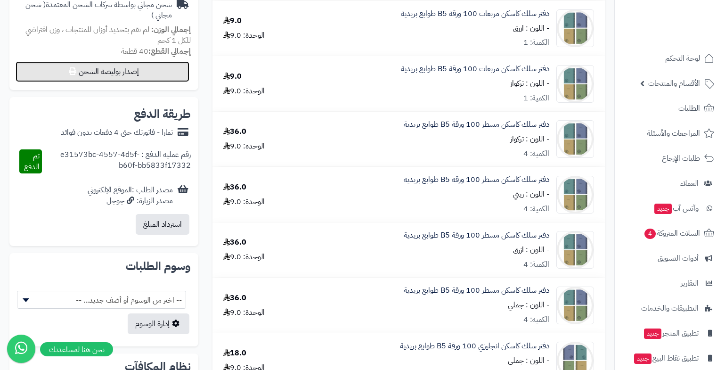
click at [145, 73] on button "إصدار بوليصة الشحن" at bounding box center [103, 71] width 174 height 21
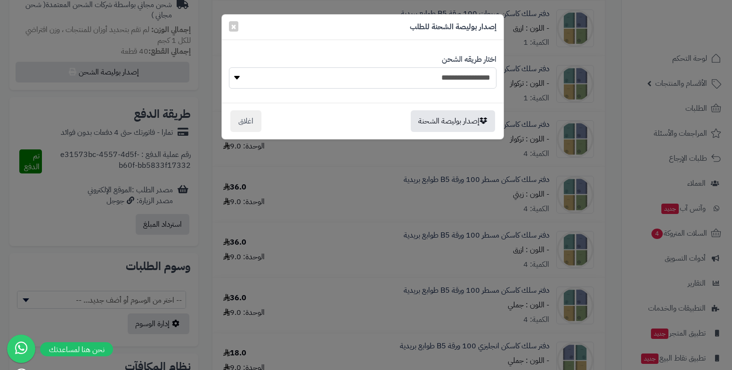
click at [485, 72] on select "**********" at bounding box center [363, 77] width 268 height 21
select select "*******"
click at [229, 67] on select "**********" at bounding box center [363, 77] width 268 height 21
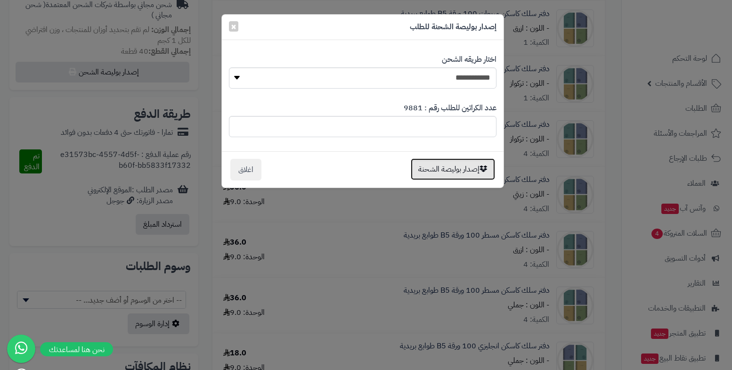
click at [470, 173] on button "إصدار بوليصة الشحنة" at bounding box center [453, 169] width 84 height 22
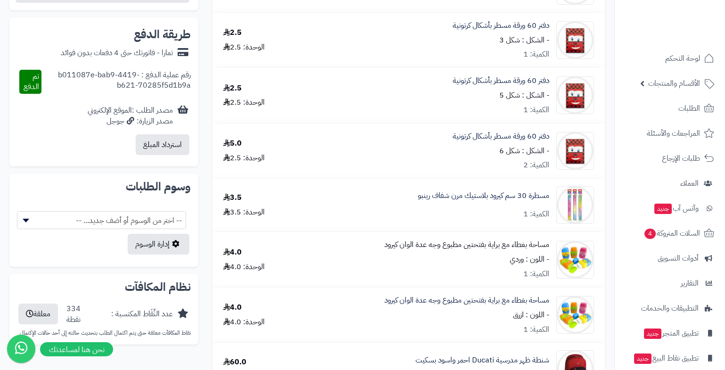
scroll to position [330, 0]
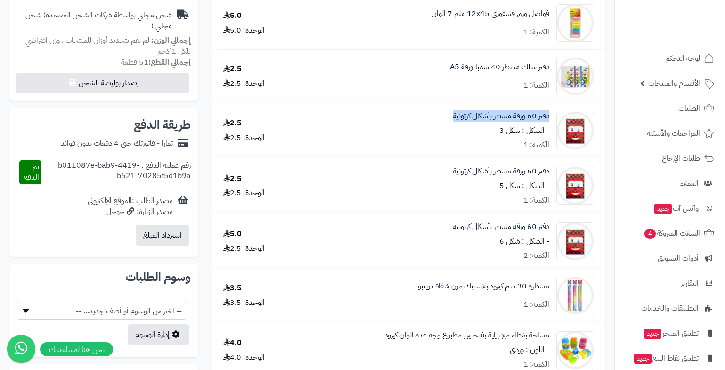
drag, startPoint x: 447, startPoint y: 119, endPoint x: 549, endPoint y: 122, distance: 102.3
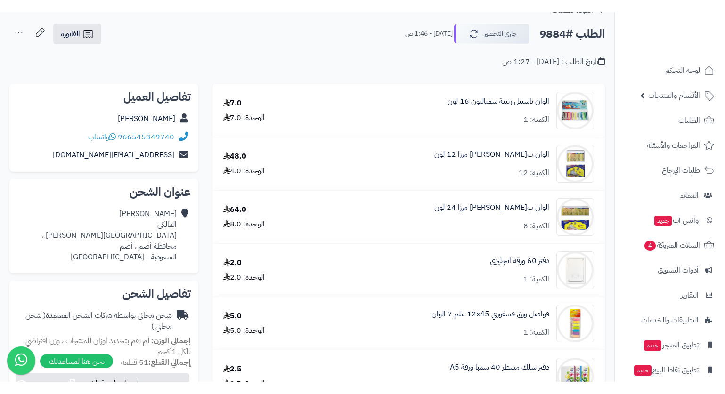
scroll to position [0, 0]
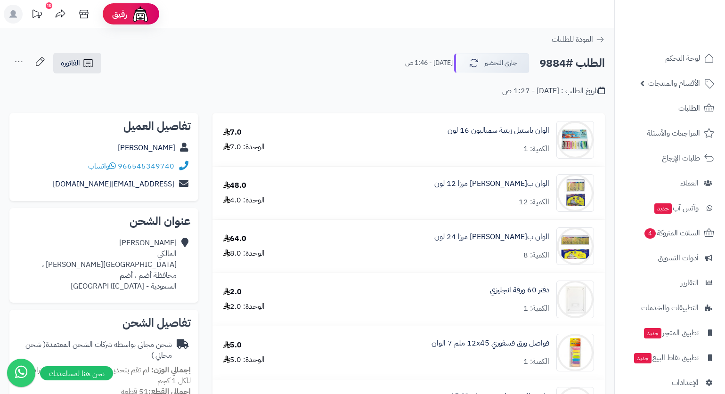
click at [329, 44] on div "العودة للطلبات" at bounding box center [307, 39] width 614 height 11
click at [101, 163] on span "واتساب" at bounding box center [102, 166] width 28 height 11
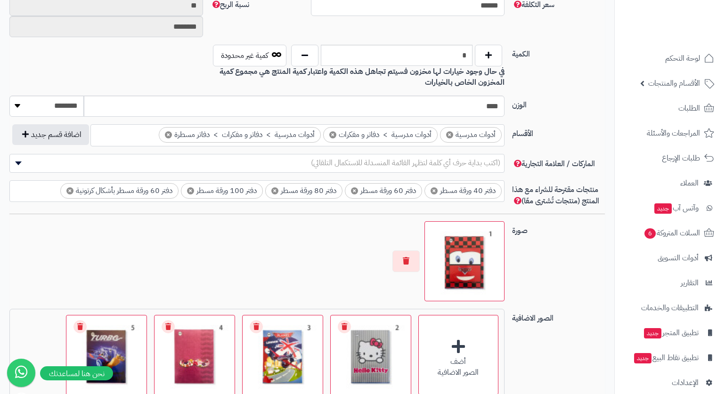
scroll to position [471, 0]
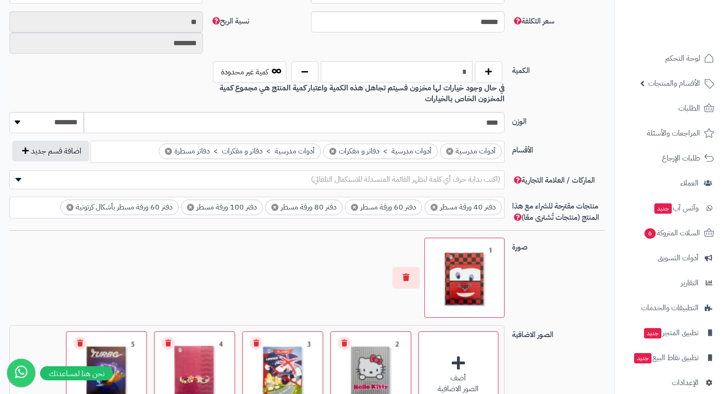
click at [465, 75] on input "*" at bounding box center [397, 71] width 152 height 21
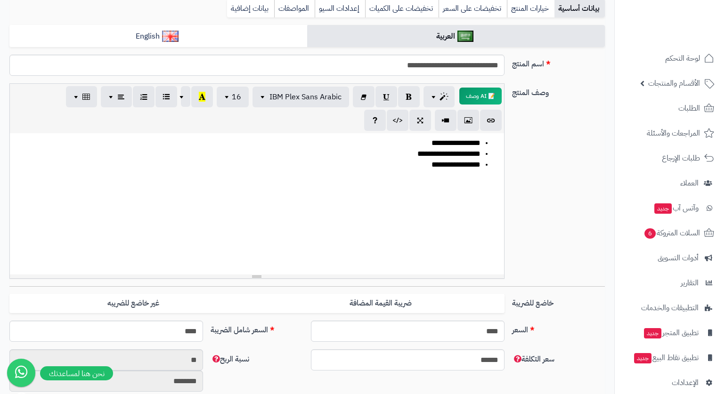
scroll to position [0, 0]
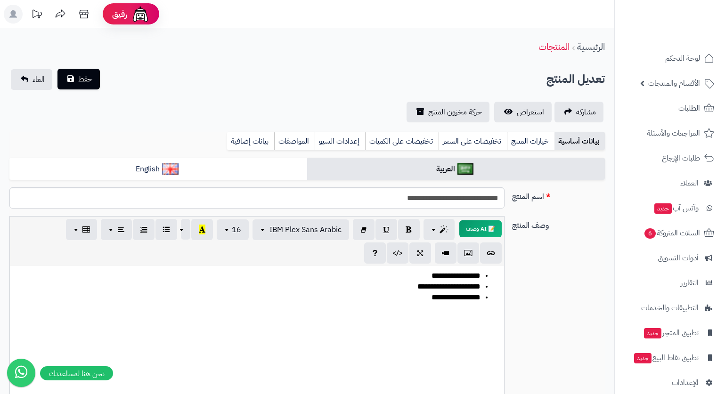
type input "*"
click at [93, 77] on button "حفظ" at bounding box center [78, 79] width 42 height 21
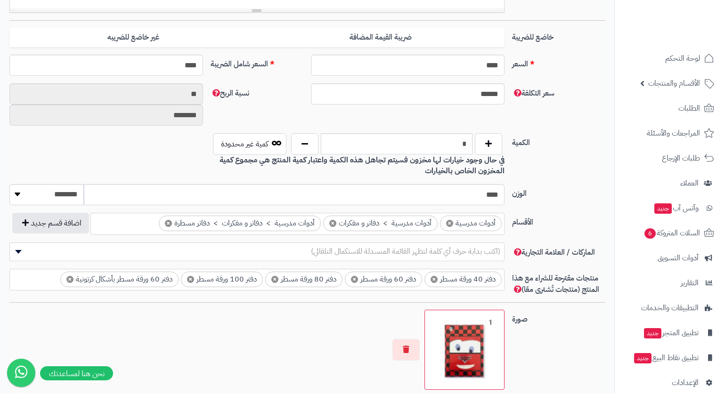
scroll to position [424, 0]
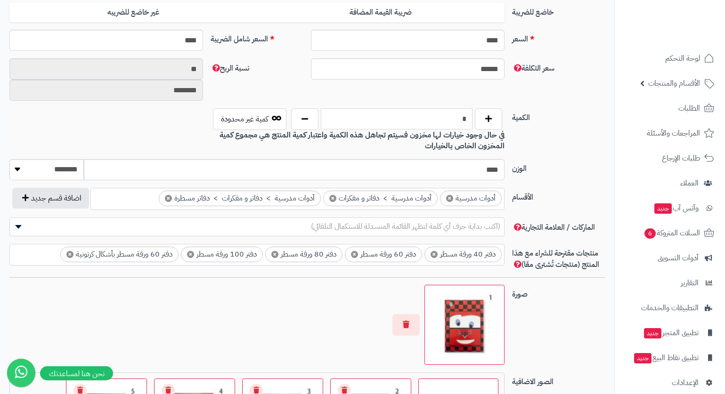
drag, startPoint x: 459, startPoint y: 121, endPoint x: 470, endPoint y: 125, distance: 11.6
click at [470, 125] on input "*" at bounding box center [397, 118] width 152 height 21
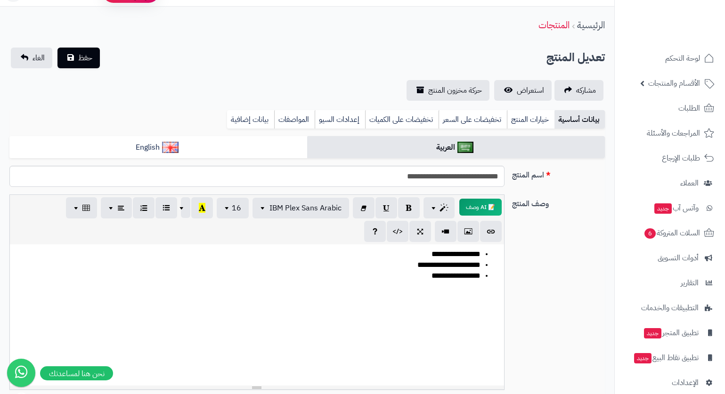
scroll to position [0, 0]
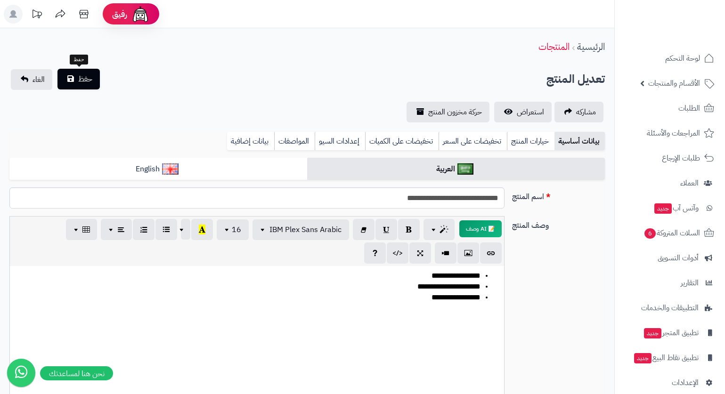
type input "*"
click at [73, 71] on button "حفظ" at bounding box center [78, 79] width 42 height 21
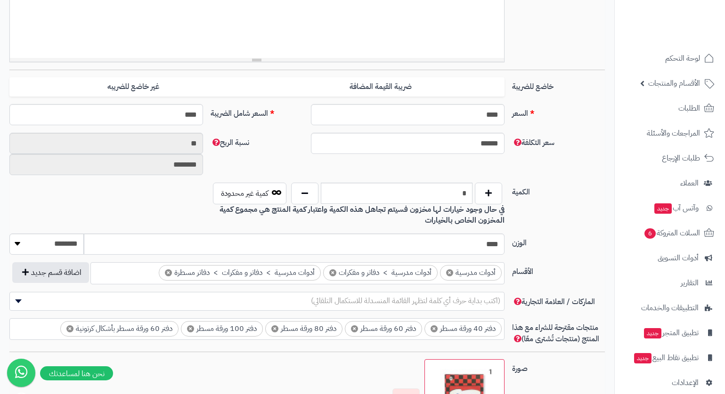
scroll to position [330, 0]
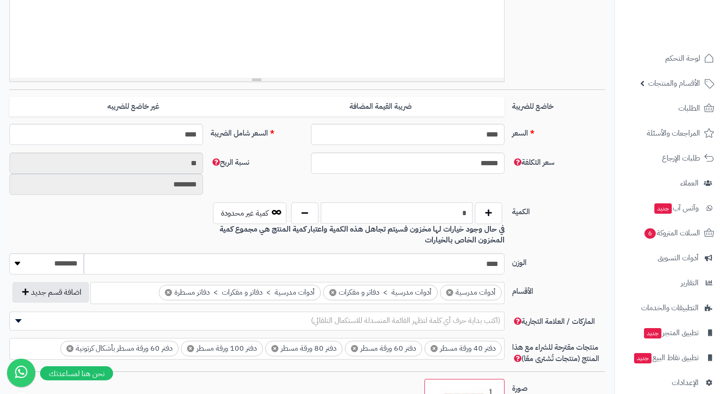
drag, startPoint x: 463, startPoint y: 209, endPoint x: 467, endPoint y: 213, distance: 6.0
click at [467, 213] on input "*" at bounding box center [397, 213] width 152 height 21
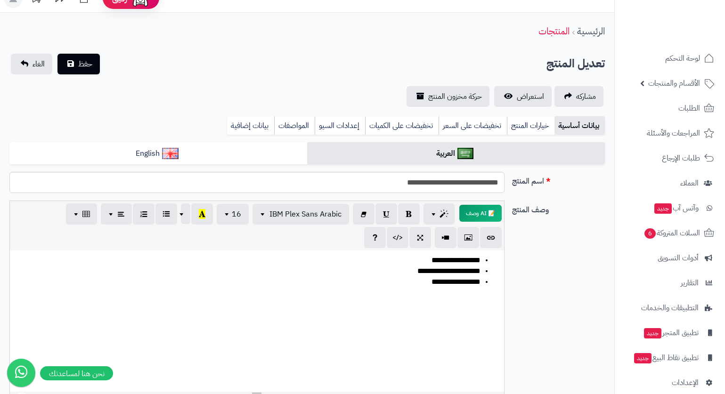
scroll to position [0, 0]
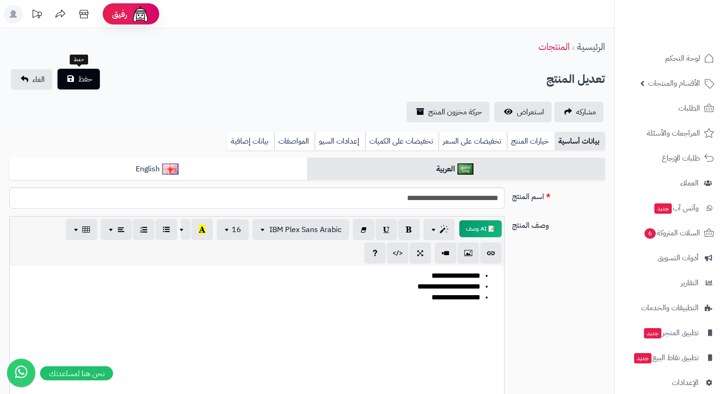
type input "*"
click at [89, 77] on span "حفظ" at bounding box center [85, 78] width 14 height 11
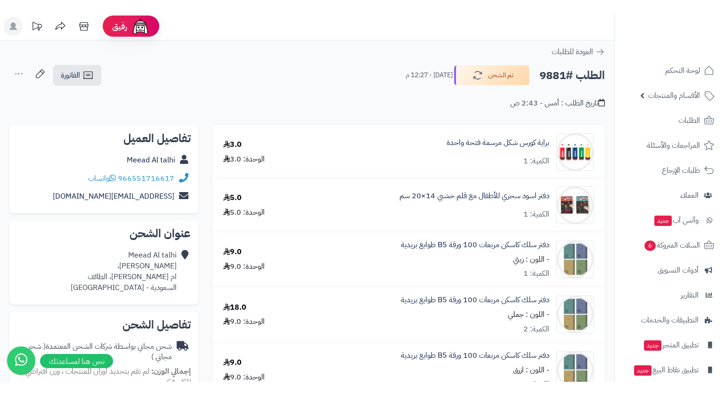
scroll to position [330, 0]
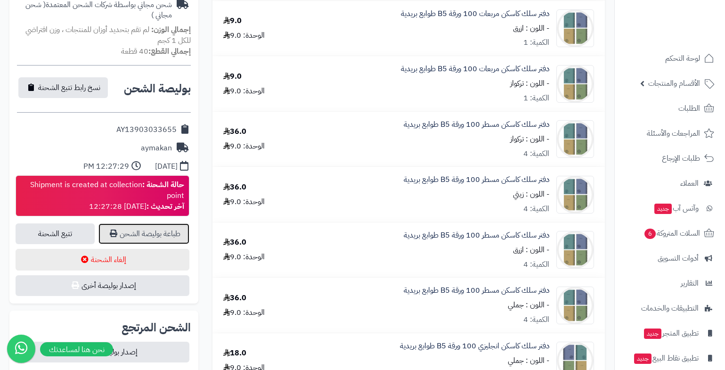
click at [168, 237] on link "طباعة بوليصة الشحن" at bounding box center [143, 233] width 91 height 21
click at [137, 230] on link "طباعة بوليصة الشحن" at bounding box center [143, 233] width 91 height 21
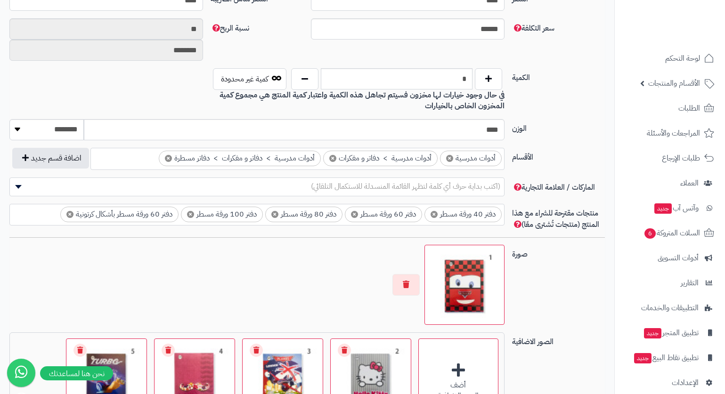
scroll to position [424, 0]
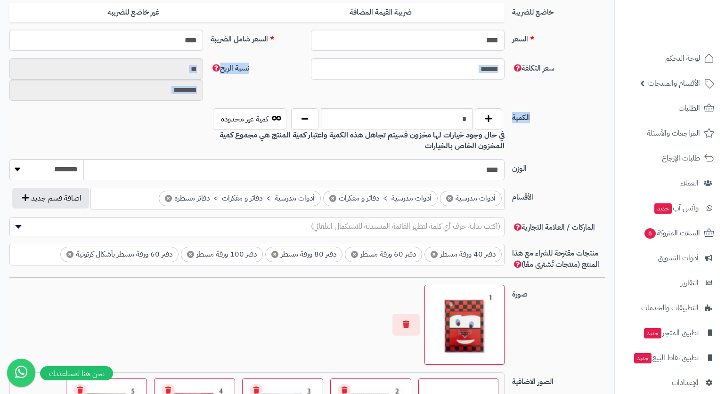
drag, startPoint x: 461, startPoint y: 107, endPoint x: 463, endPoint y: 116, distance: 9.7
click at [464, 116] on div "**********" at bounding box center [306, 182] width 595 height 897
drag, startPoint x: 459, startPoint y: 116, endPoint x: 480, endPoint y: 122, distance: 22.1
click at [480, 122] on div "*" at bounding box center [397, 119] width 216 height 22
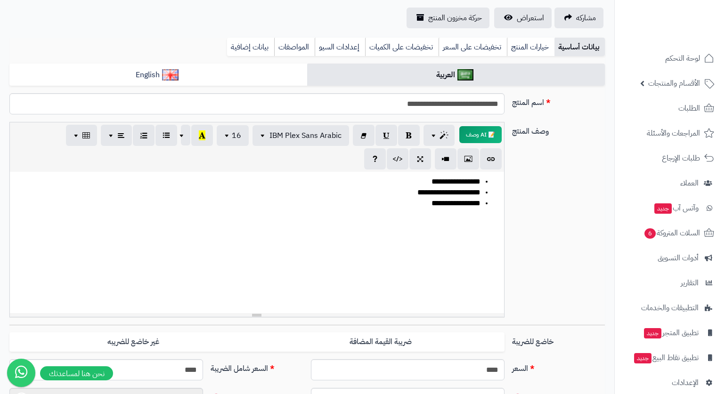
scroll to position [0, 0]
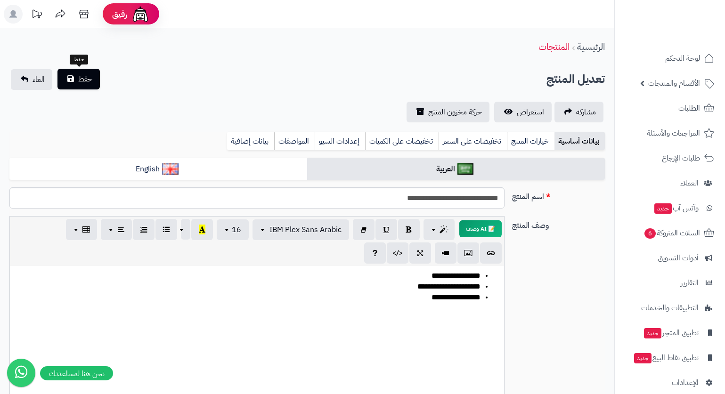
type input "*"
click at [76, 79] on button "حفظ" at bounding box center [78, 79] width 42 height 21
click at [532, 139] on link "خيارات المنتج" at bounding box center [531, 141] width 48 height 19
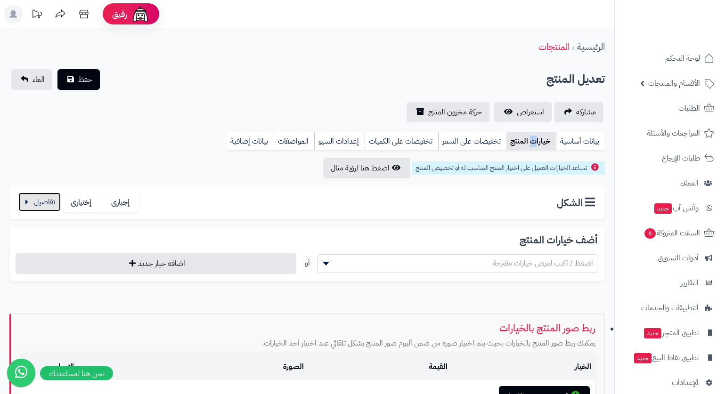
click at [41, 203] on button "button" at bounding box center [39, 202] width 42 height 19
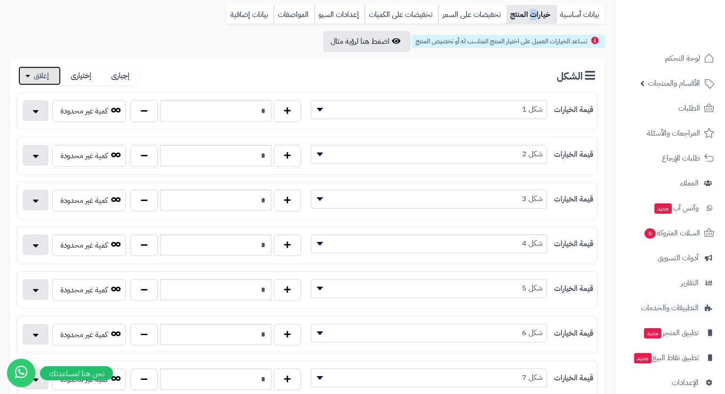
scroll to position [188, 0]
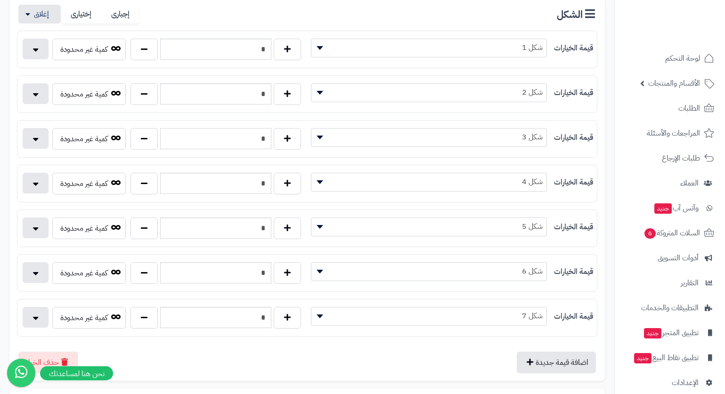
drag, startPoint x: 251, startPoint y: 139, endPoint x: 267, endPoint y: 146, distance: 17.1
click at [267, 146] on input "*" at bounding box center [215, 138] width 111 height 21
type input "*"
drag, startPoint x: 255, startPoint y: 181, endPoint x: 267, endPoint y: 187, distance: 13.5
click at [267, 187] on input "*" at bounding box center [215, 183] width 111 height 21
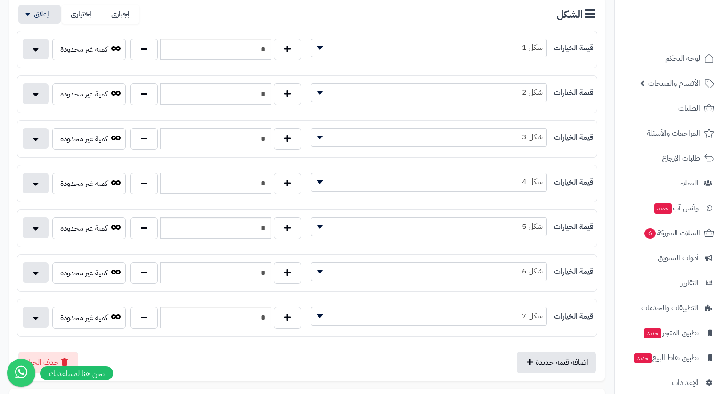
type input "*"
drag, startPoint x: 263, startPoint y: 235, endPoint x: 266, endPoint y: 240, distance: 5.1
click at [266, 240] on div "* كمية غير محدودة" at bounding box center [162, 230] width 290 height 25
type input "*"
drag, startPoint x: 260, startPoint y: 320, endPoint x: 266, endPoint y: 325, distance: 7.7
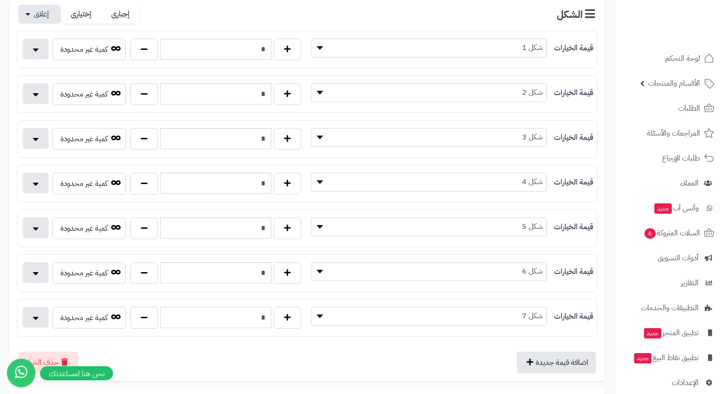
click at [266, 325] on input "*" at bounding box center [215, 317] width 111 height 21
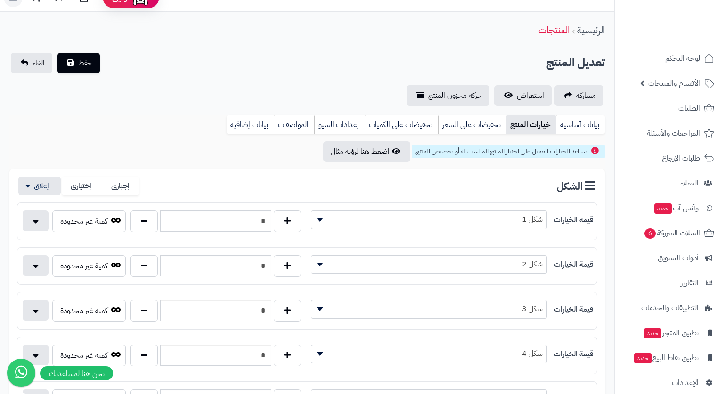
scroll to position [0, 0]
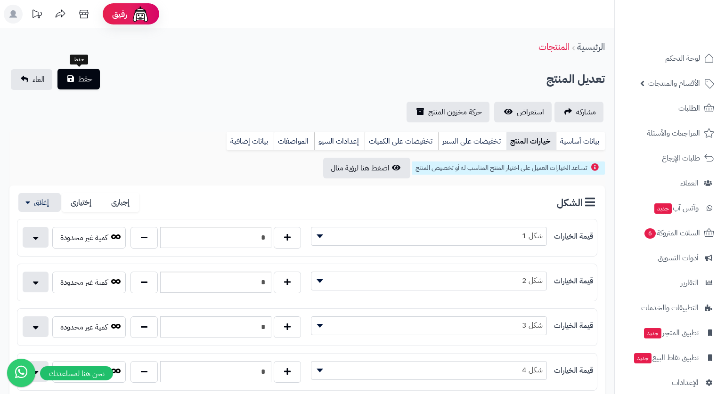
type input "*"
click at [76, 81] on button "حفظ" at bounding box center [78, 79] width 42 height 21
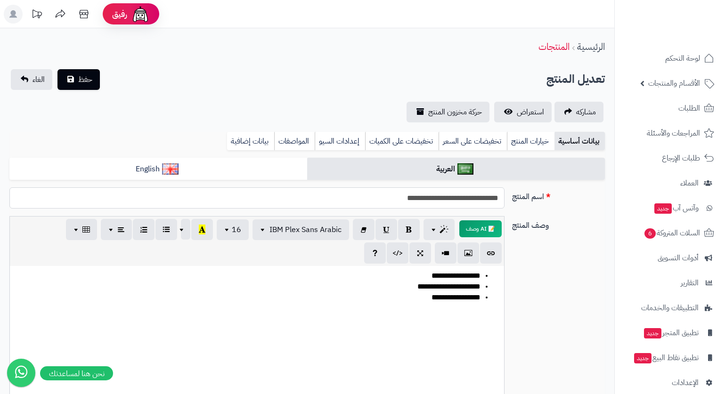
drag, startPoint x: 388, startPoint y: 198, endPoint x: 531, endPoint y: 197, distance: 143.6
click at [531, 197] on div "**********" at bounding box center [307, 201] width 603 height 29
click at [502, 53] on div "الرئيسية المنتجات" at bounding box center [307, 47] width 614 height 26
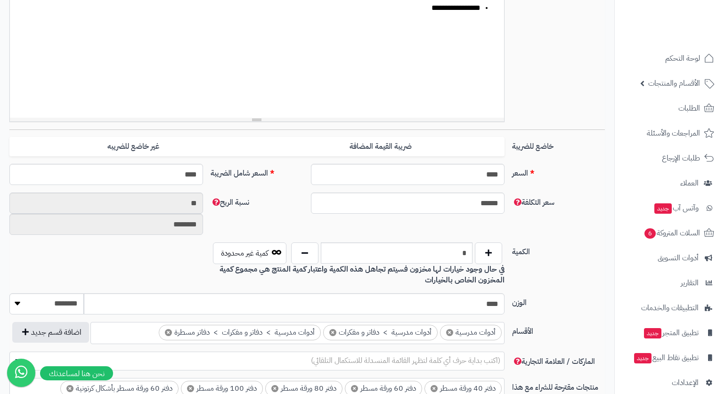
scroll to position [235, 0]
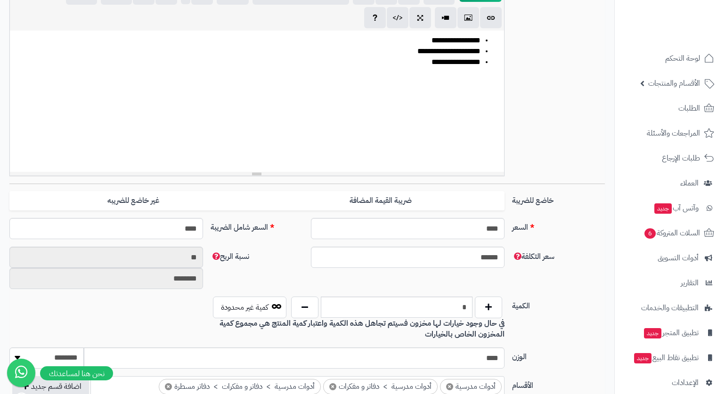
click at [560, 55] on div "**********" at bounding box center [307, 82] width 603 height 203
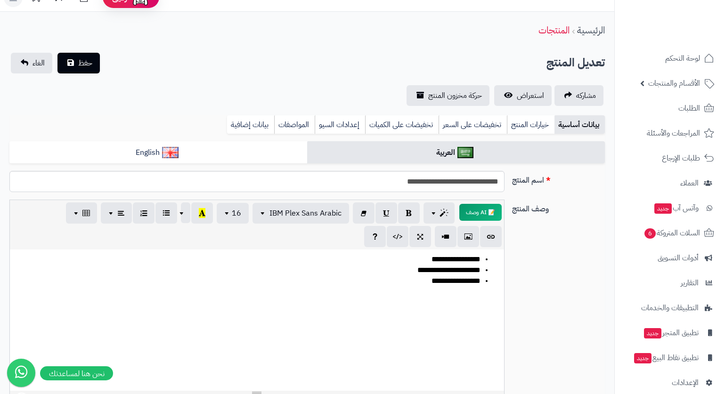
scroll to position [0, 0]
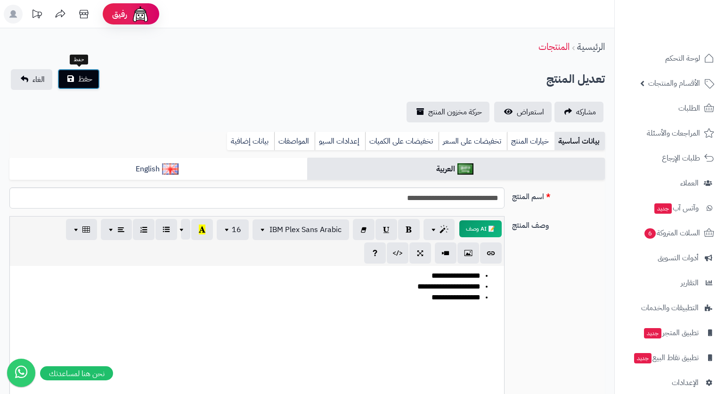
click at [84, 76] on span "حفظ" at bounding box center [85, 78] width 14 height 11
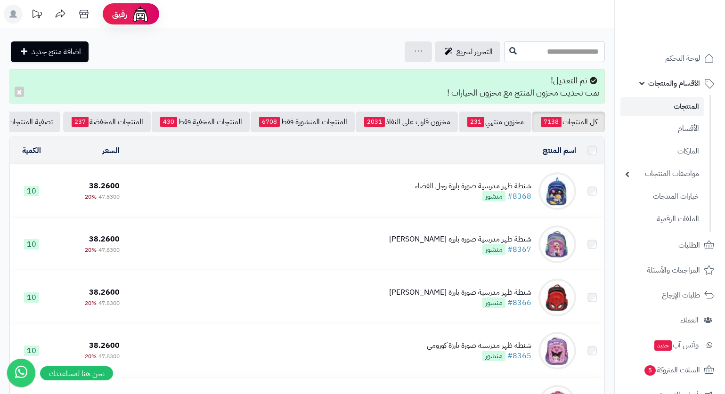
scroll to position [47, 0]
